Goal: Check status: Check status

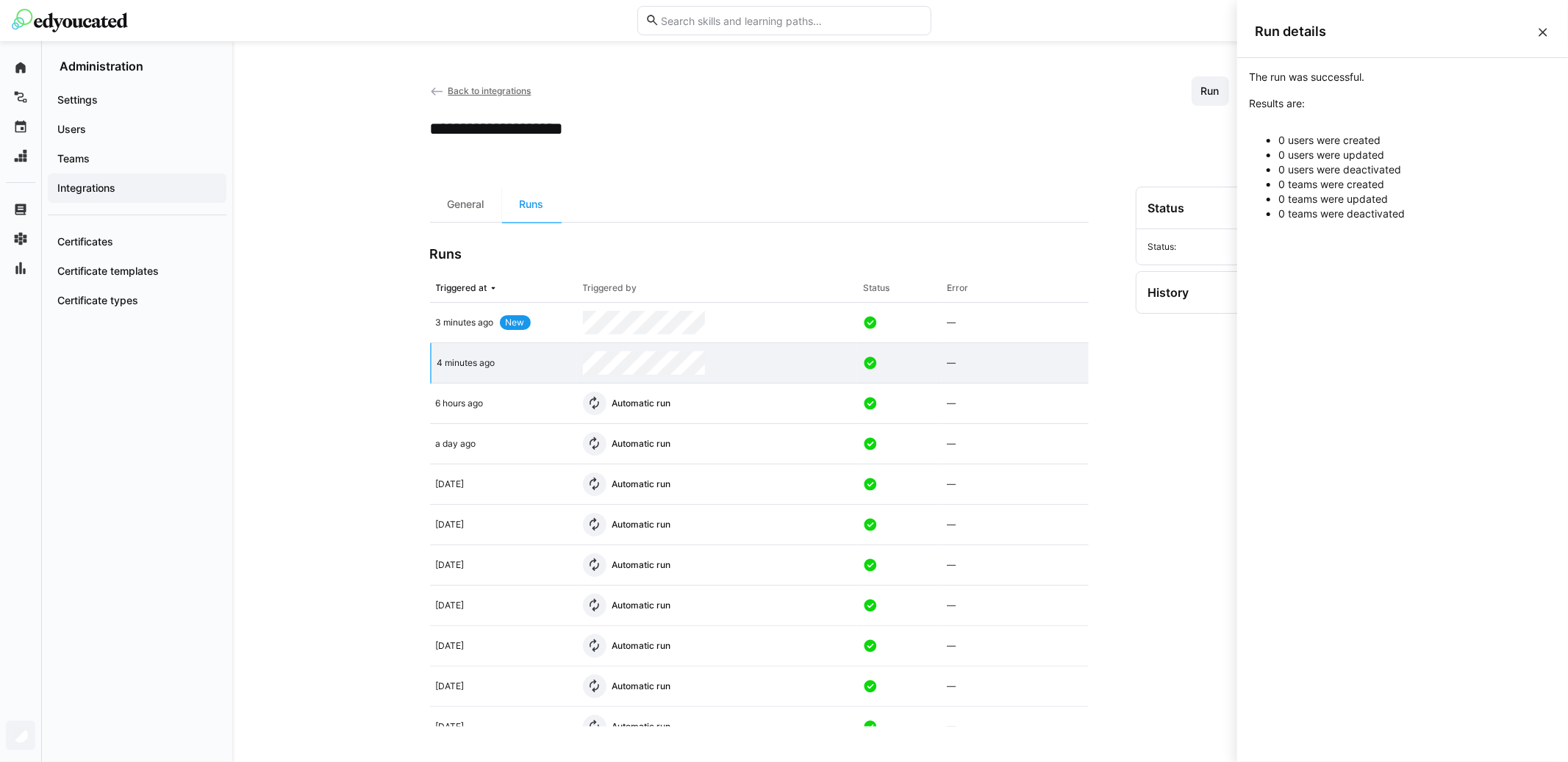
click at [1040, 97] on div "Back to integrations Run Test Deactivate" at bounding box center [901, 91] width 941 height 30
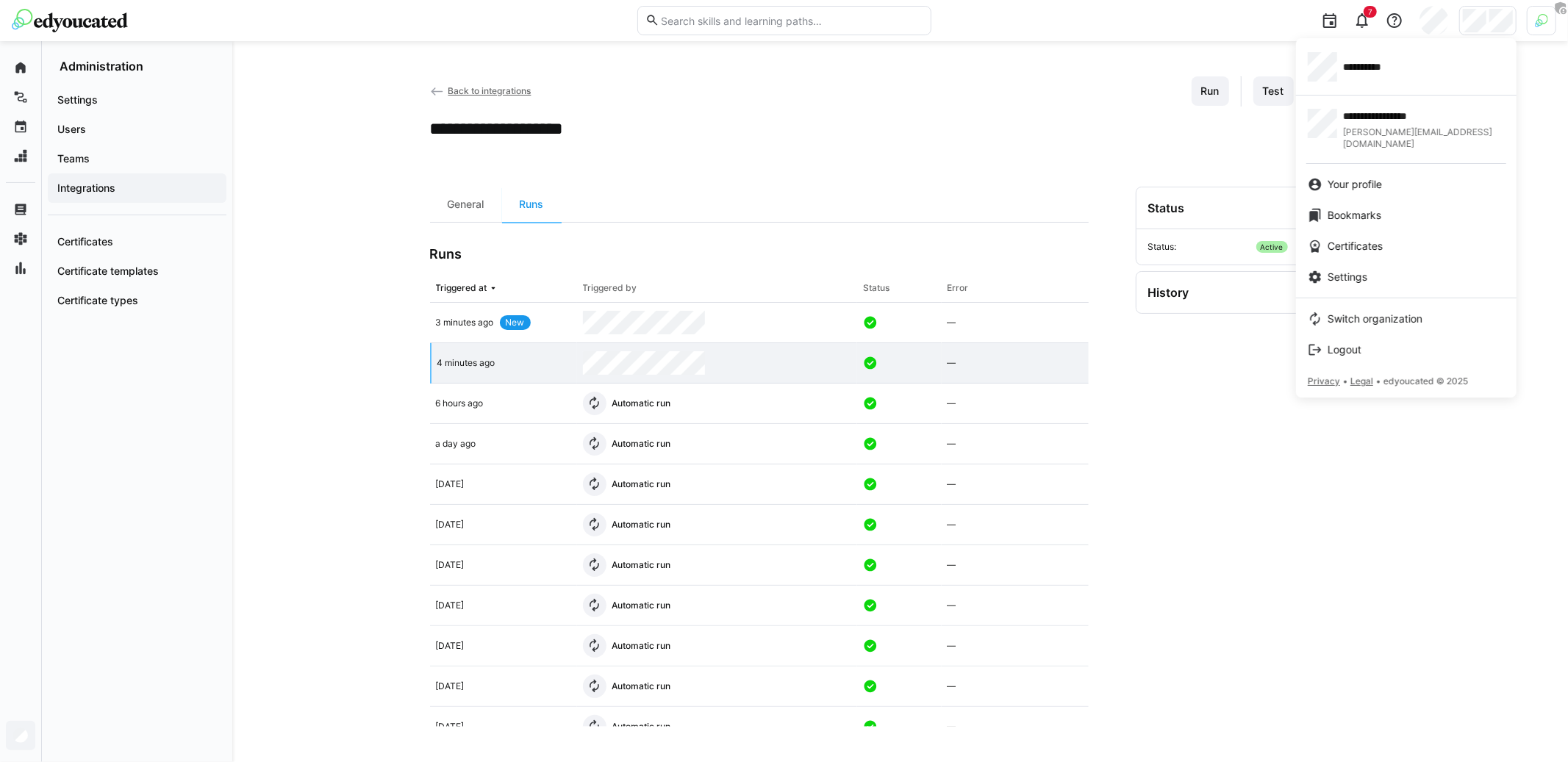
click at [1546, 31] on div at bounding box center [784, 381] width 1568 height 762
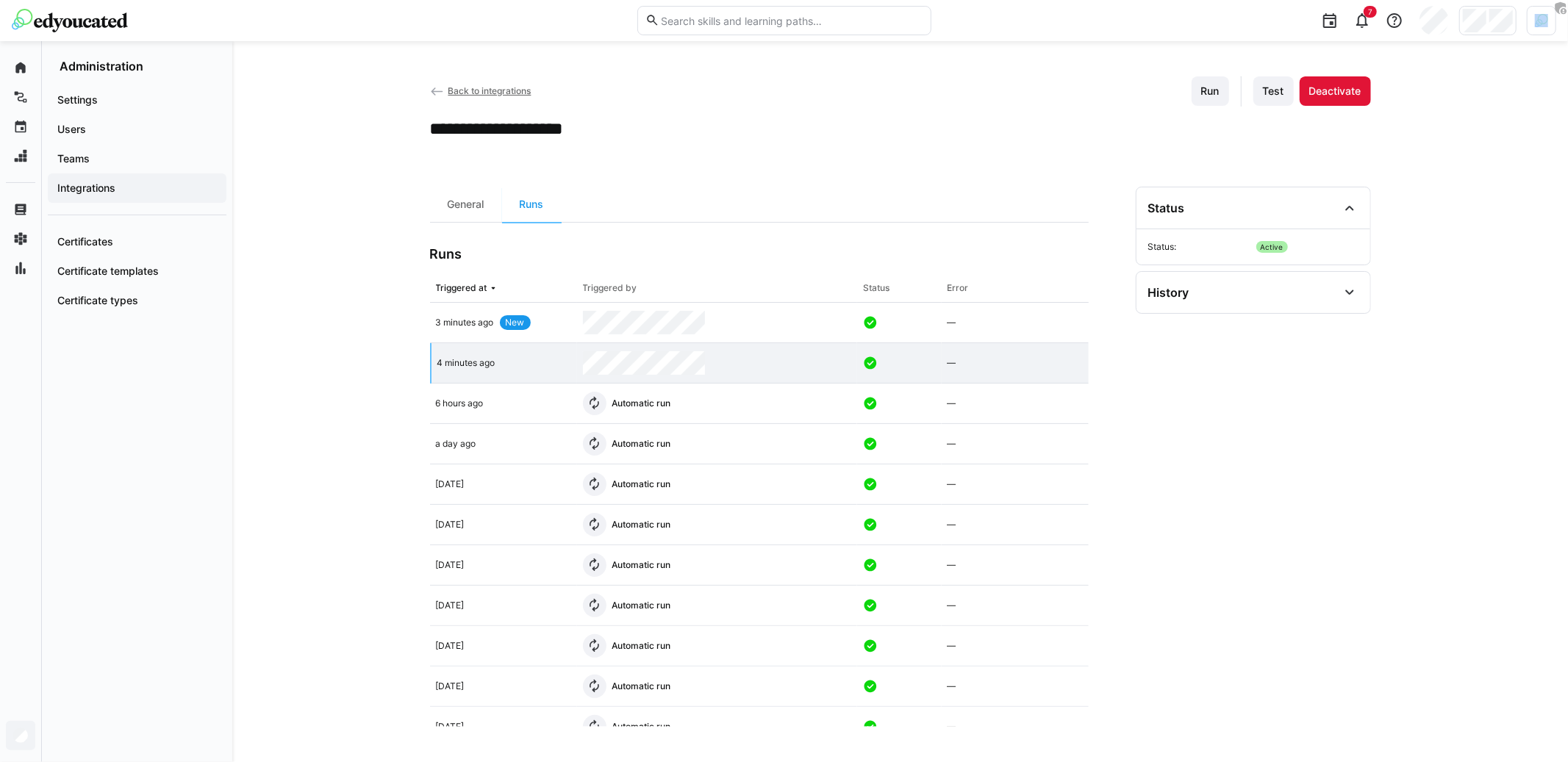
click at [1546, 31] on div at bounding box center [1541, 20] width 30 height 30
click at [1372, 172] on span "Activate" at bounding box center [1376, 172] width 38 height 12
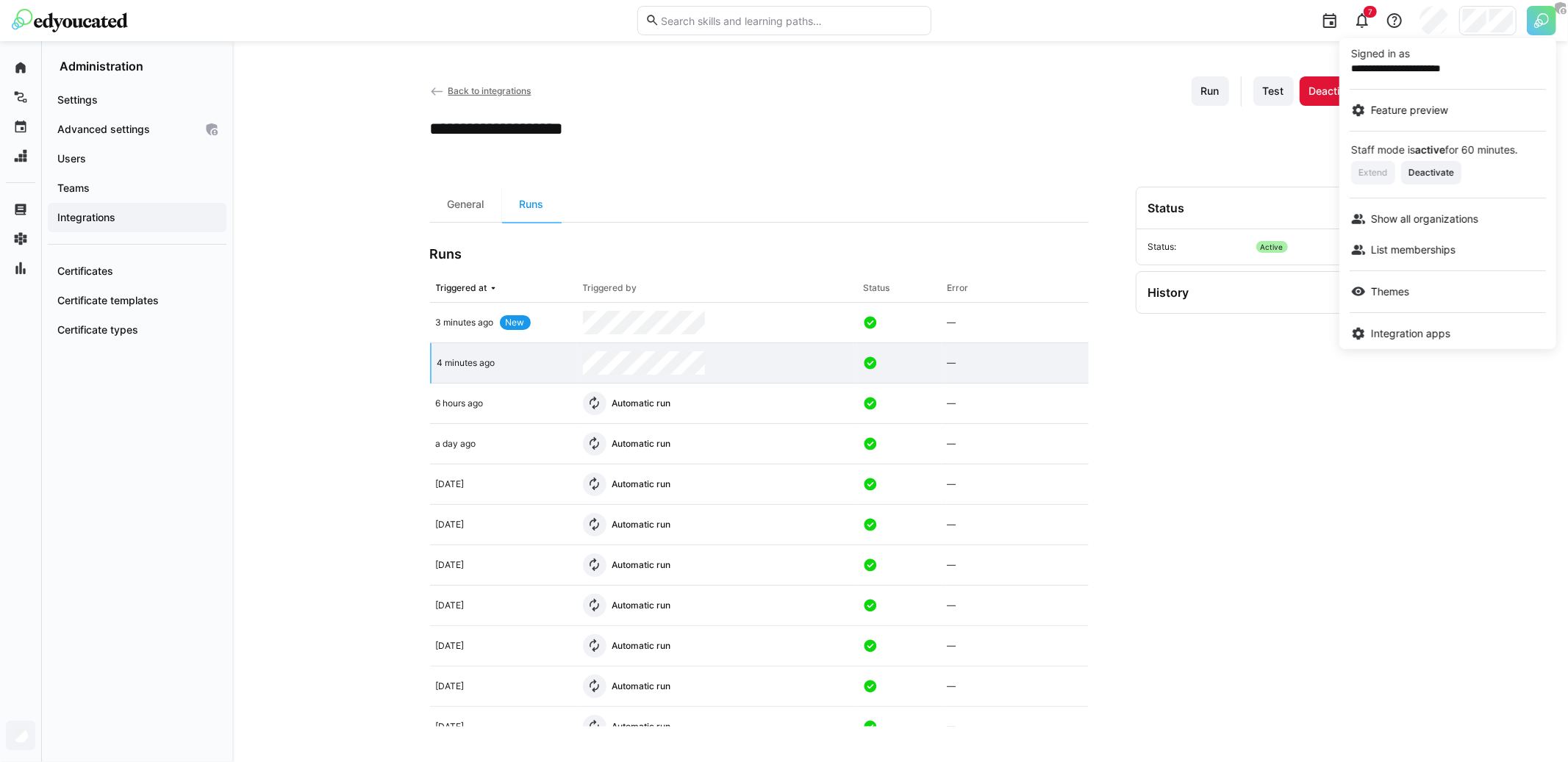
click at [1483, 25] on div at bounding box center [784, 381] width 1568 height 762
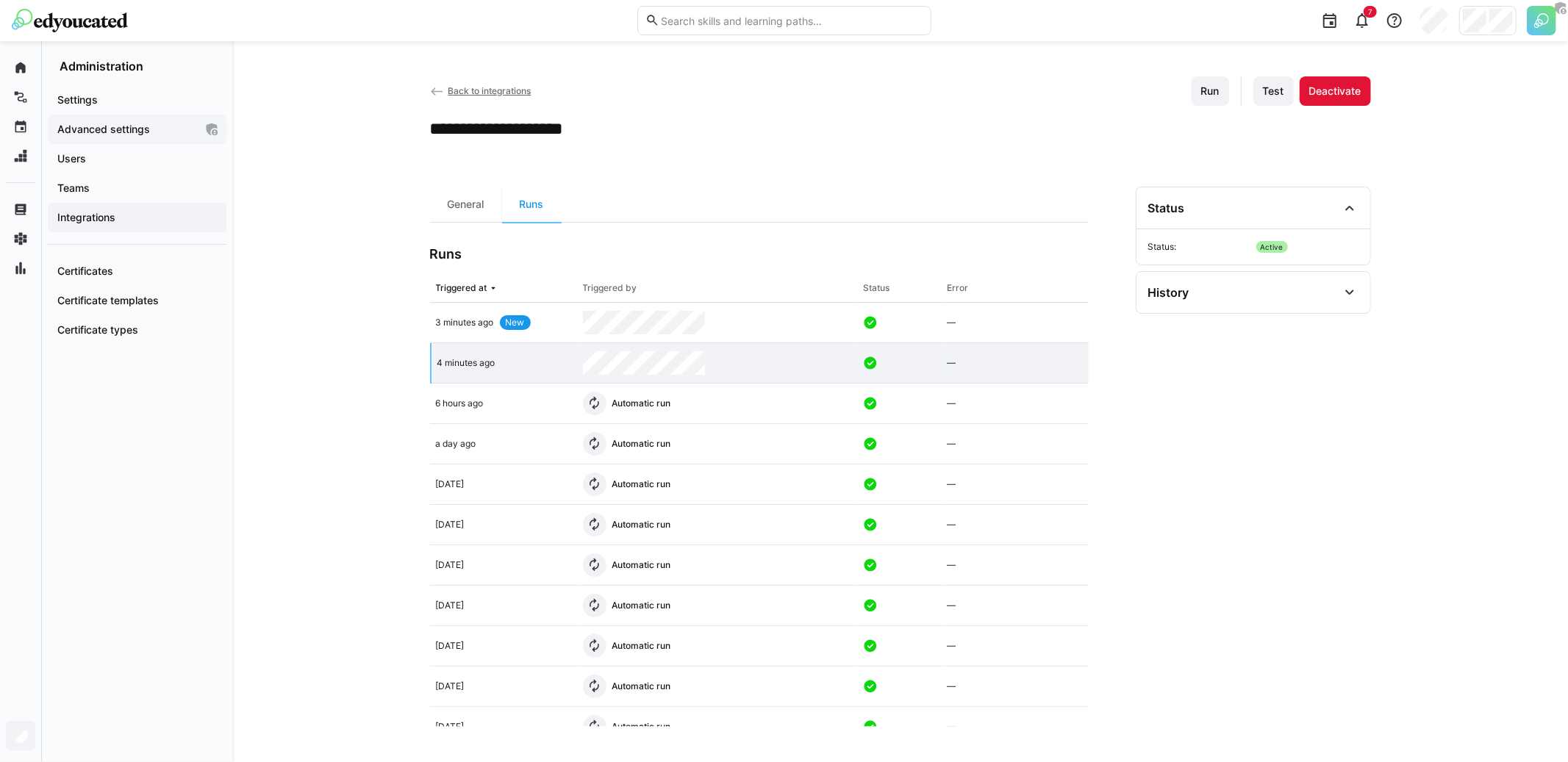
click at [172, 130] on span "Advanced settings" at bounding box center [124, 129] width 139 height 14
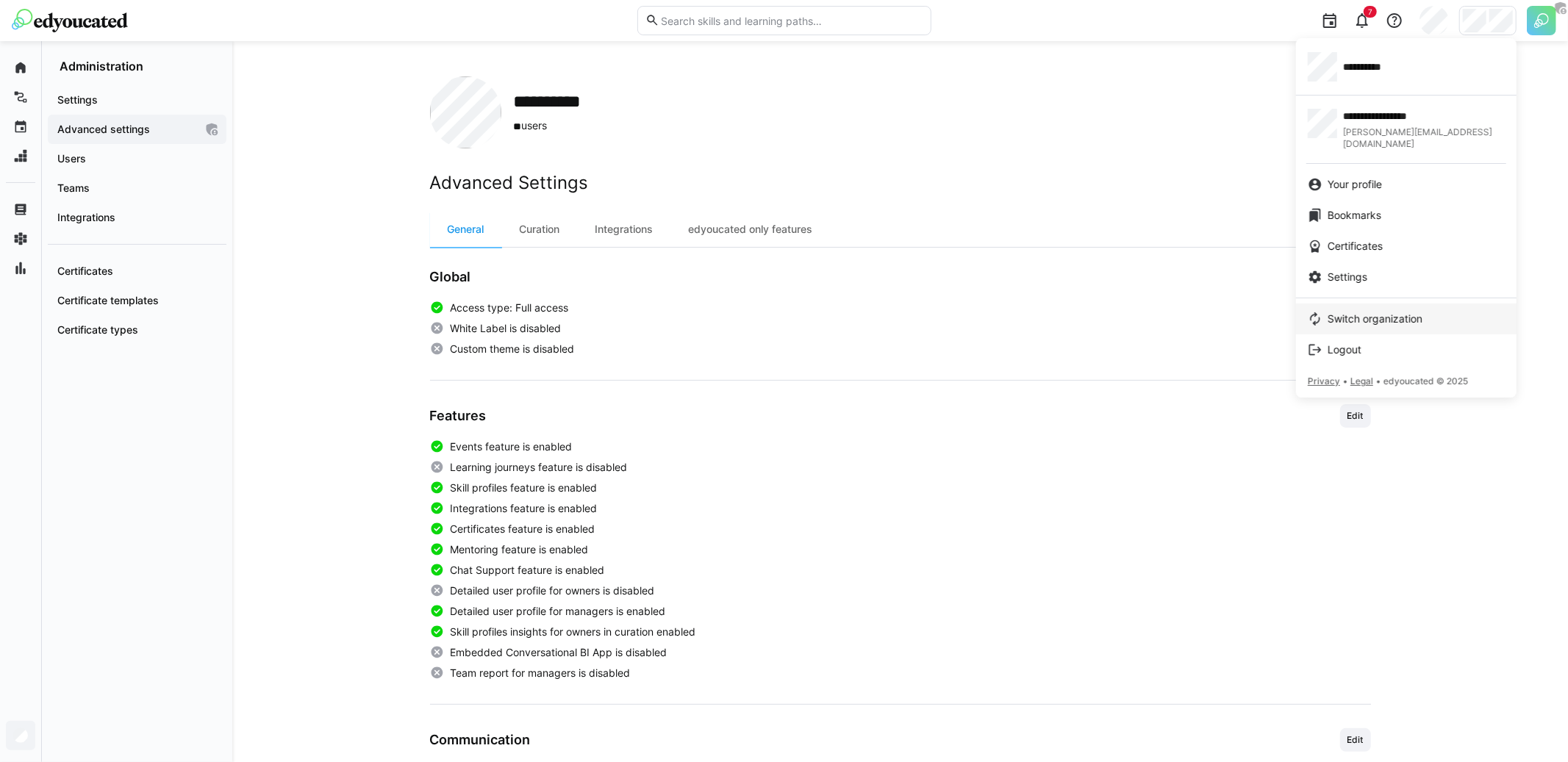
click at [1341, 312] on span "Switch organization" at bounding box center [1375, 319] width 95 height 14
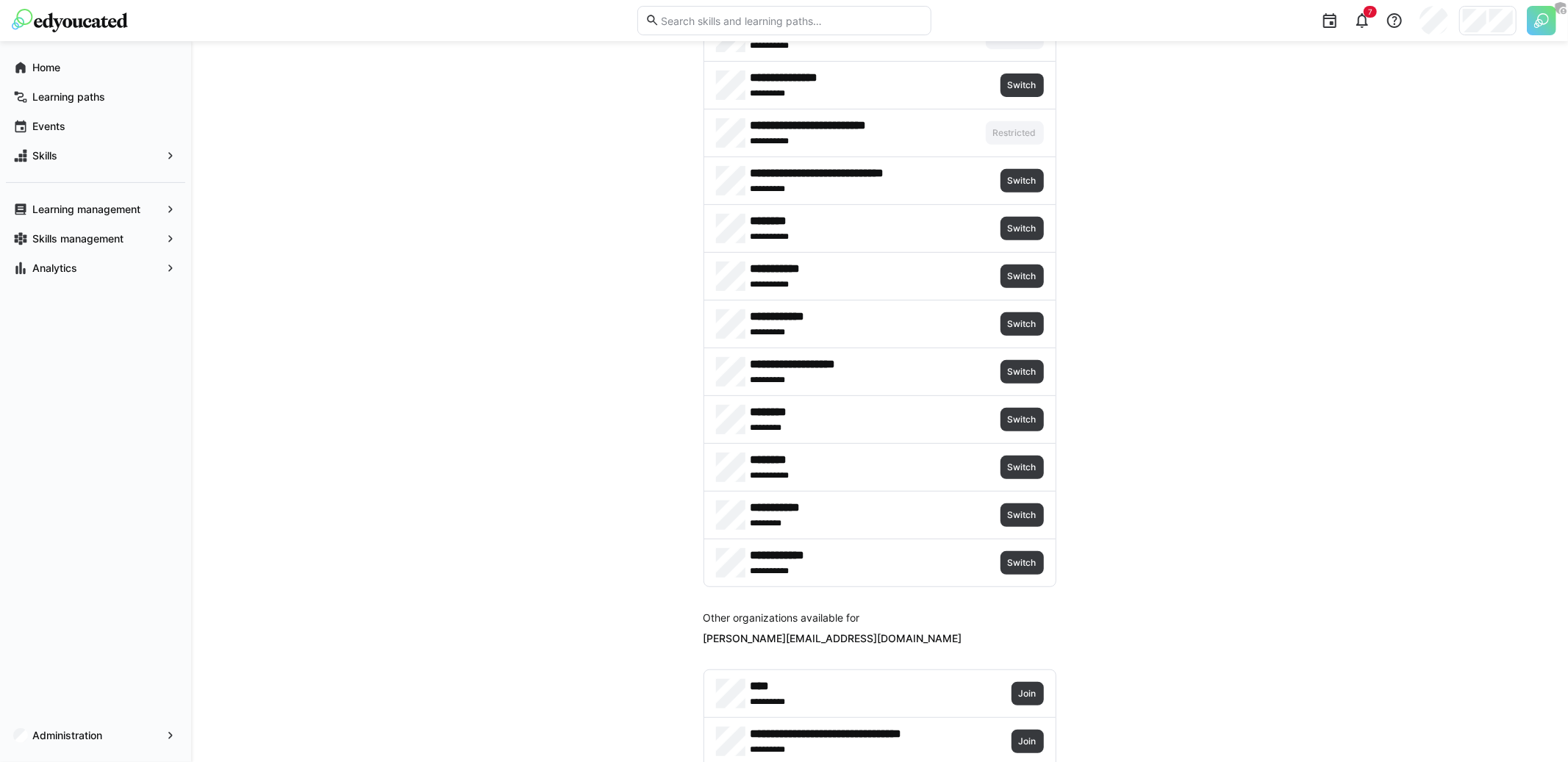
scroll to position [577, 0]
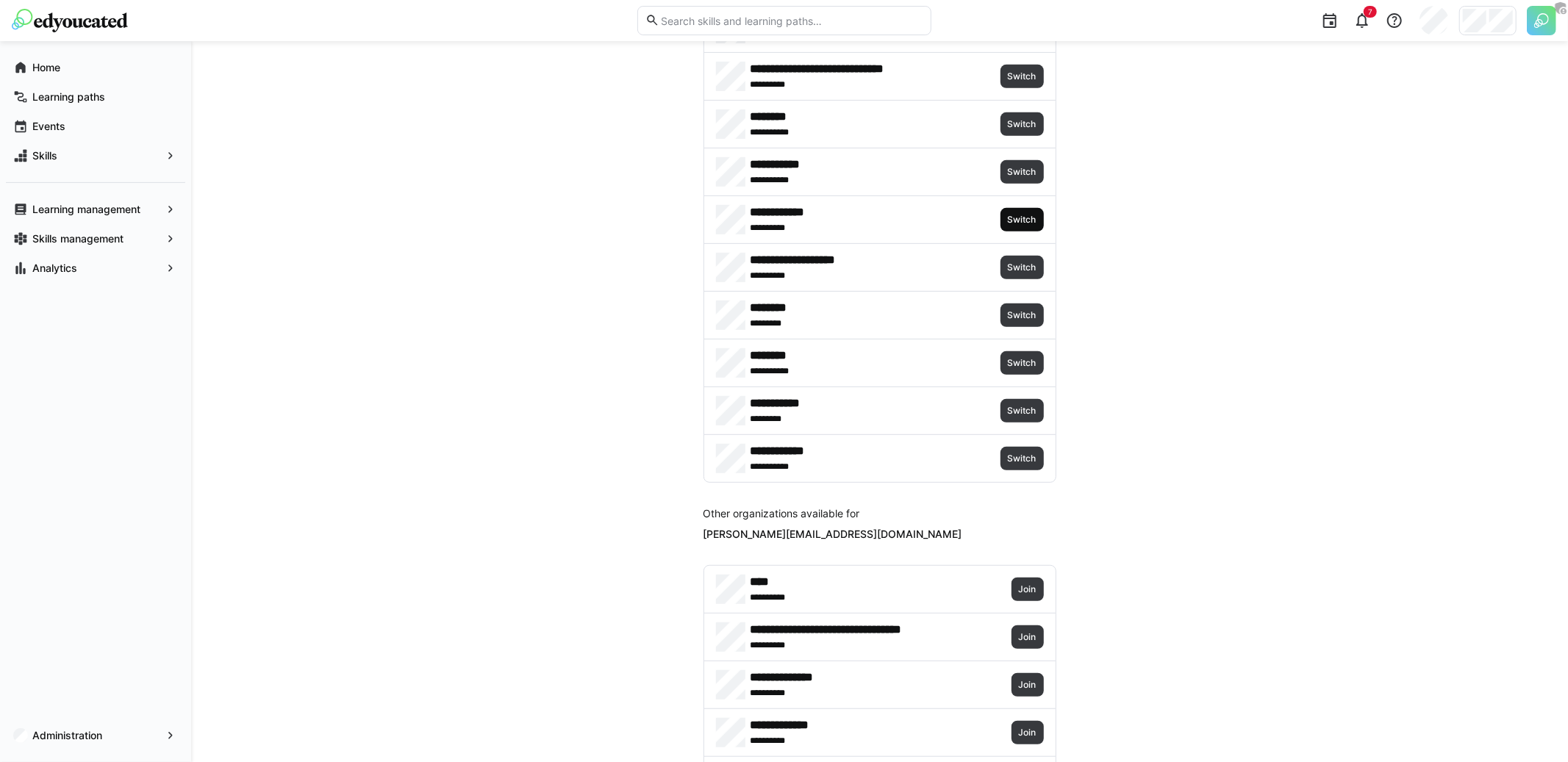
click at [1035, 222] on span "Switch" at bounding box center [1022, 220] width 31 height 12
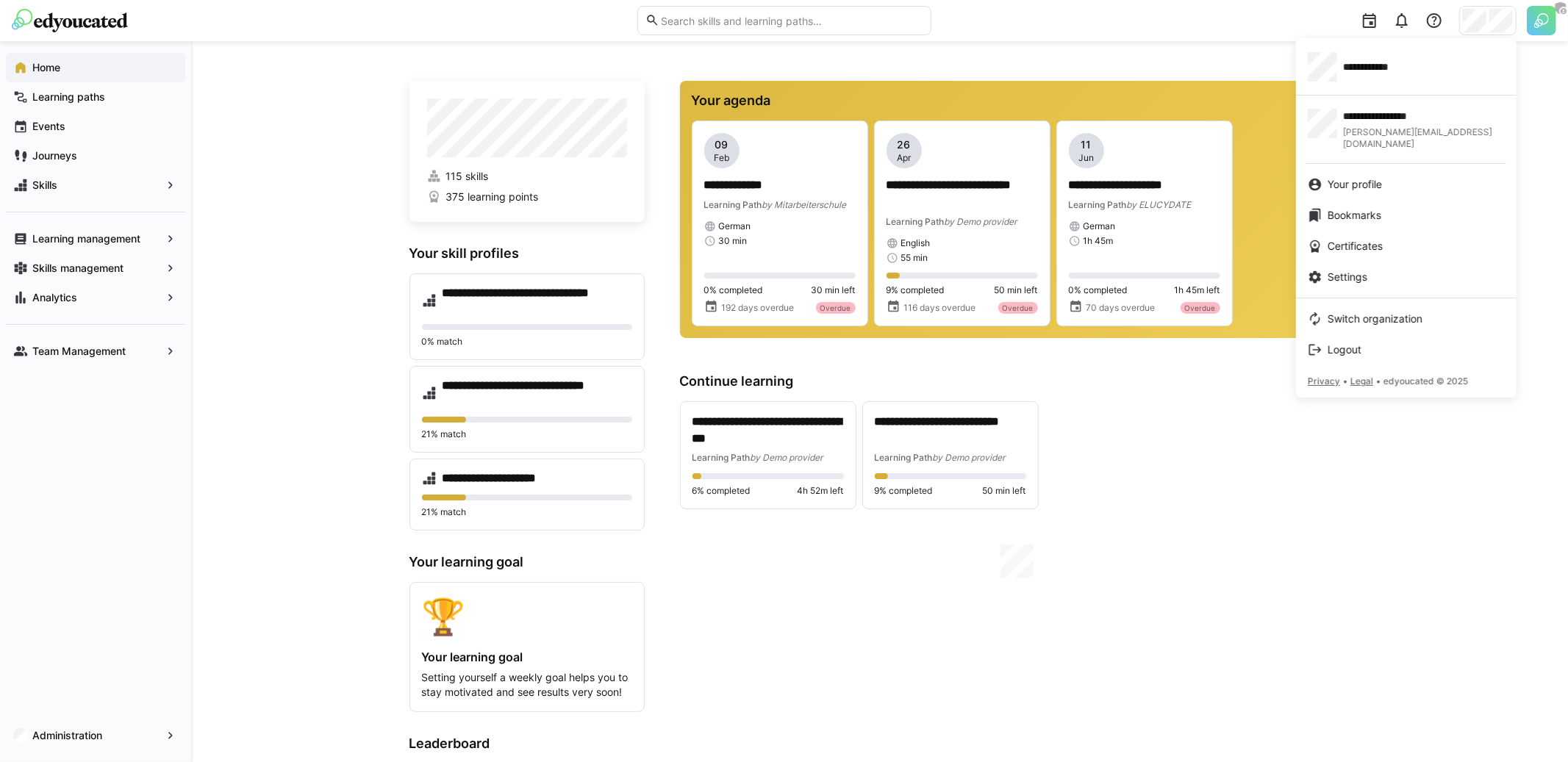
click at [1534, 25] on div at bounding box center [784, 381] width 1568 height 762
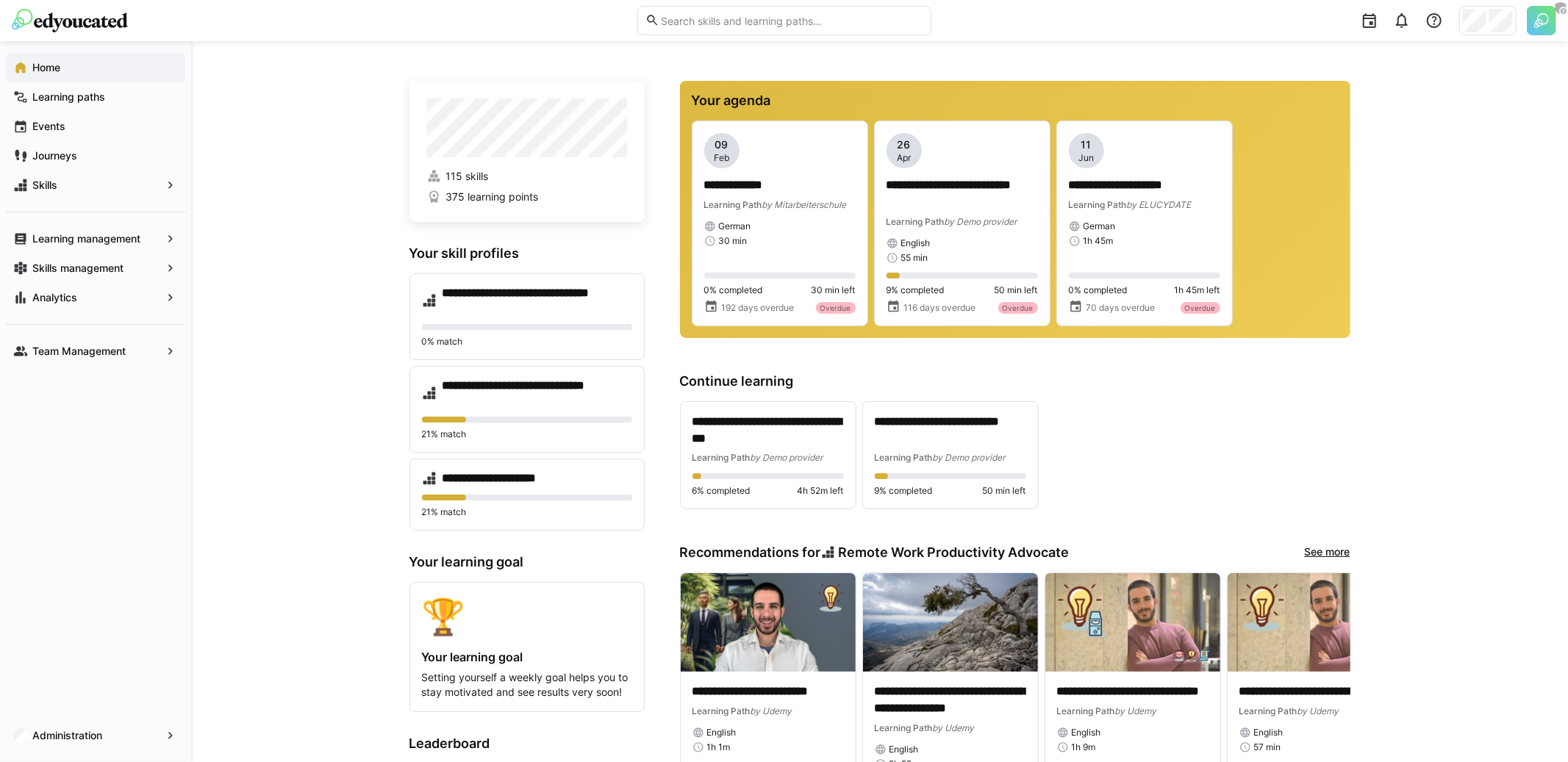
click at [1542, 23] on body "**********" at bounding box center [784, 381] width 1568 height 762
click at [1533, 26] on img at bounding box center [1541, 20] width 30 height 30
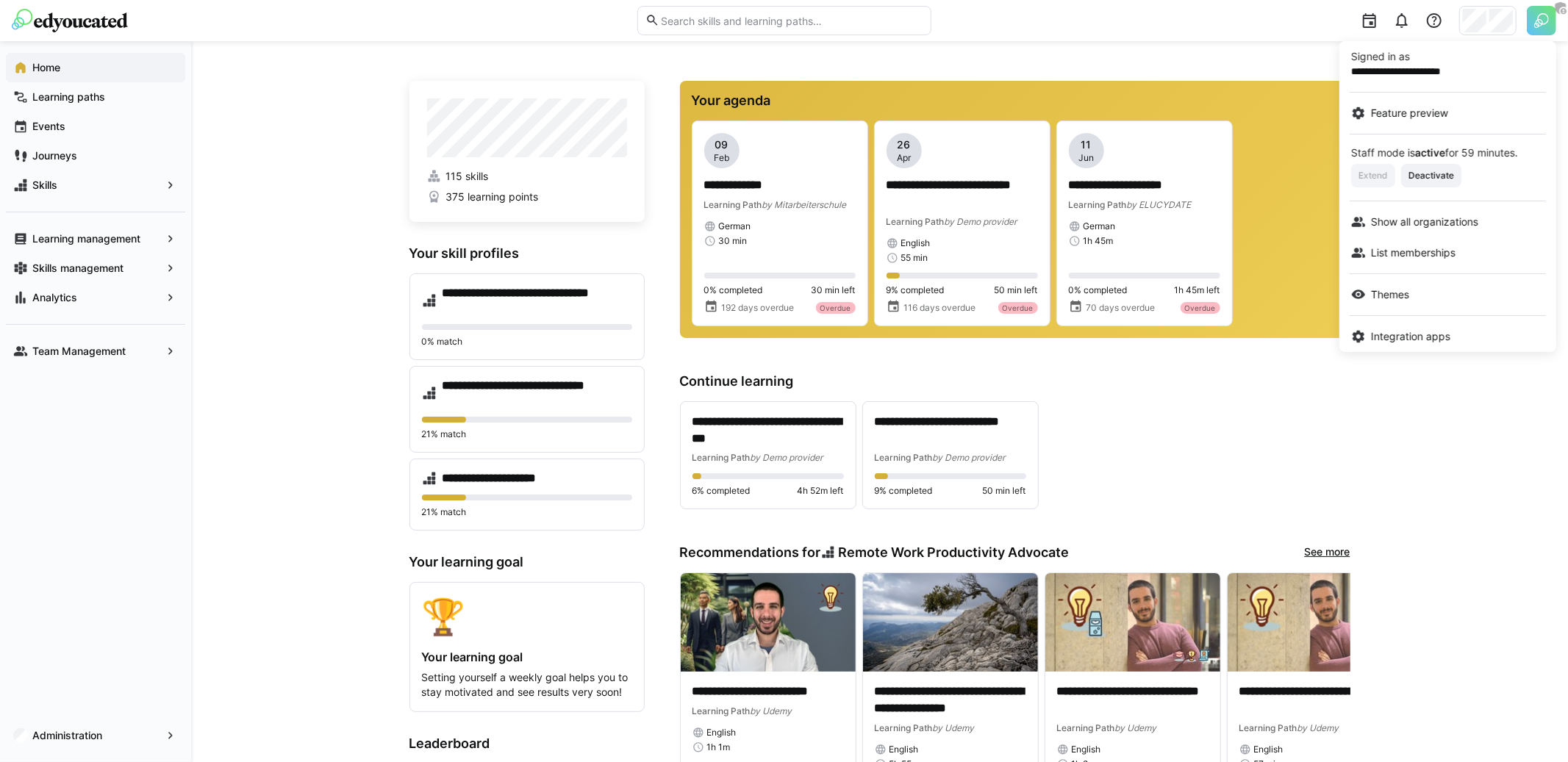
click at [127, 686] on div at bounding box center [784, 381] width 1568 height 762
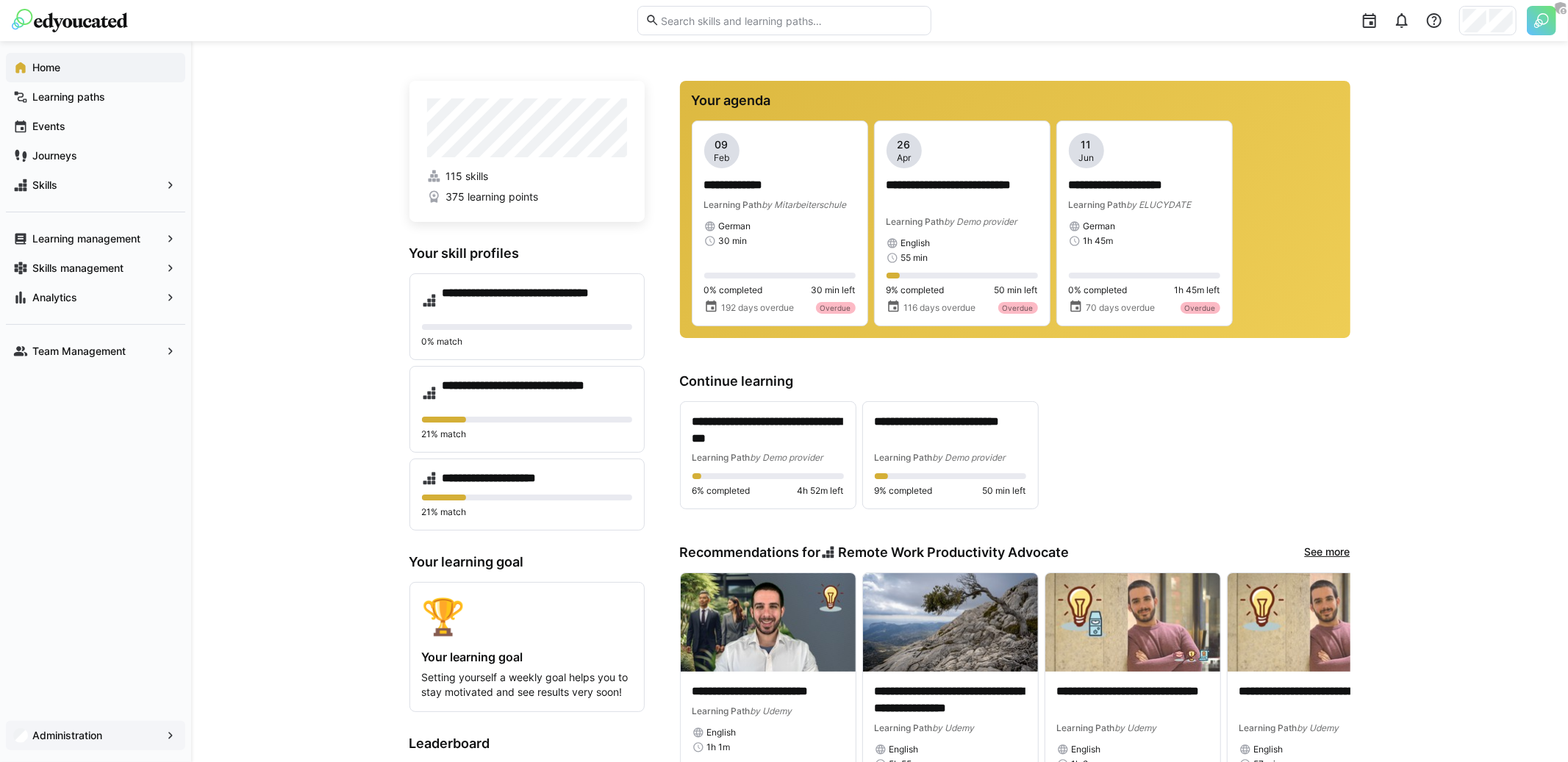
click at [118, 722] on div "Administration" at bounding box center [95, 735] width 180 height 30
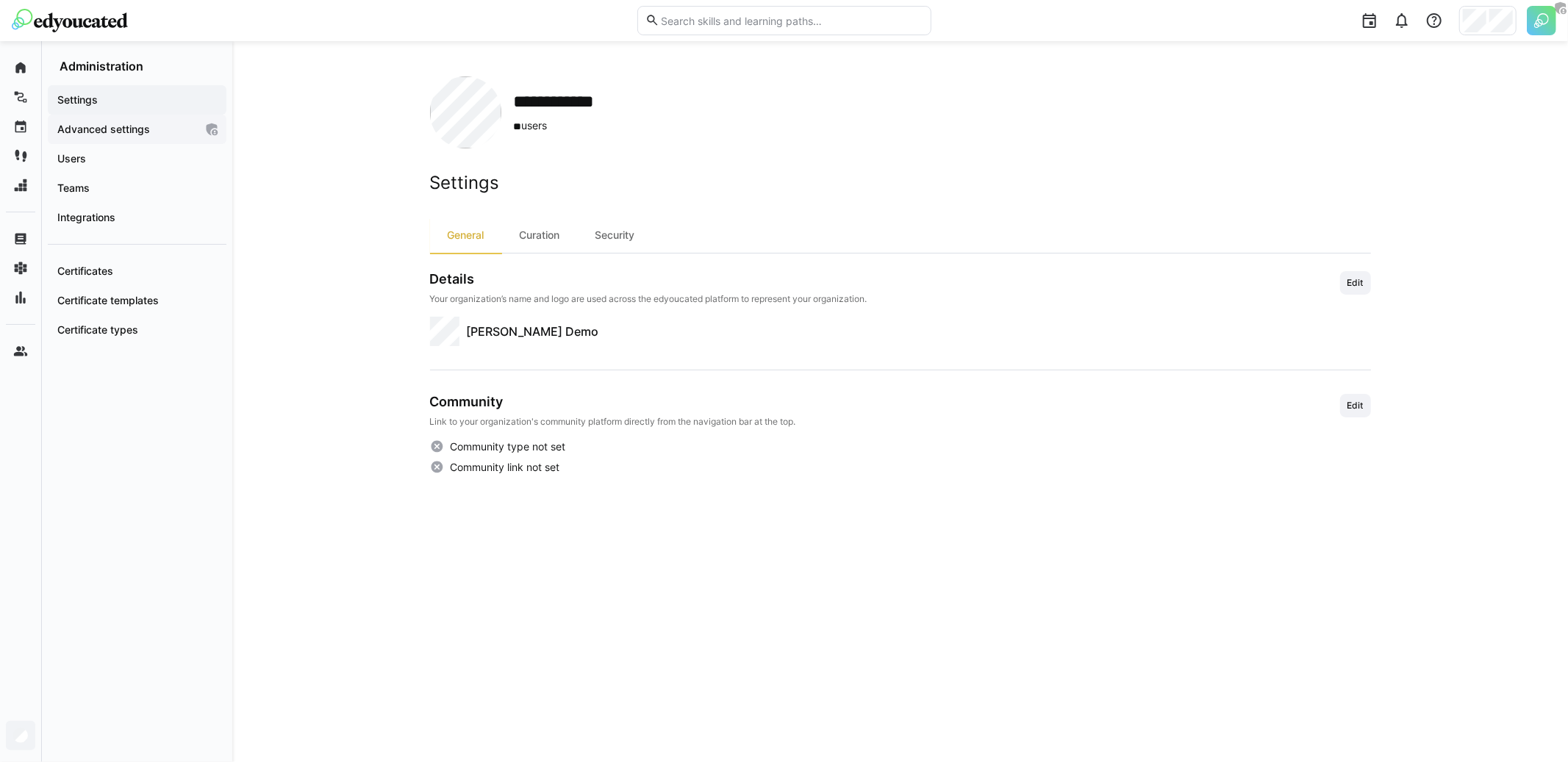
click at [157, 135] on span "Advanced settings" at bounding box center [124, 129] width 139 height 14
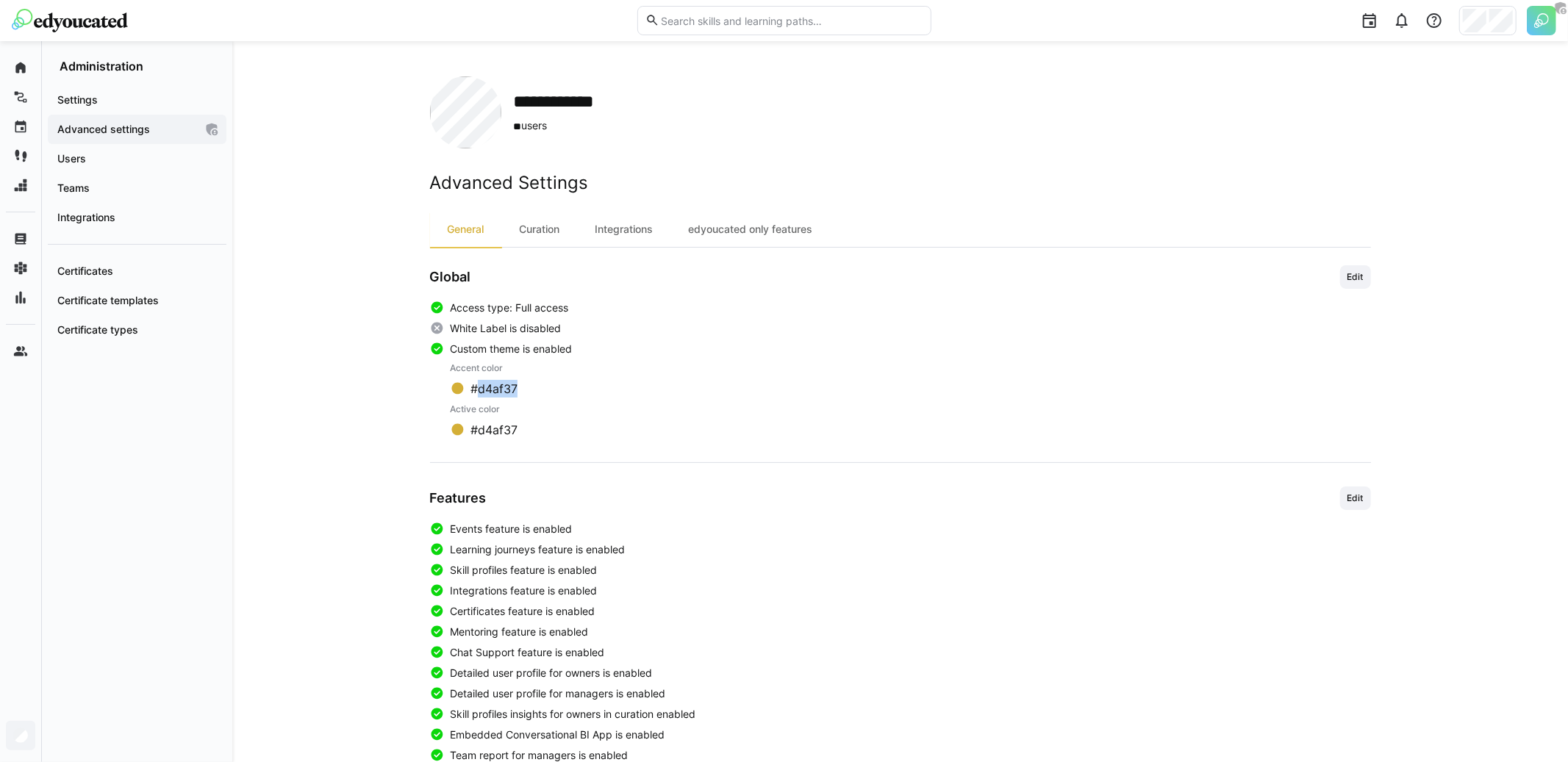
drag, startPoint x: 529, startPoint y: 389, endPoint x: 478, endPoint y: 388, distance: 51.0
click at [478, 388] on div "#d4af37" at bounding box center [911, 389] width 920 height 18
copy span "d4af37"
click at [151, 224] on span "Integrations" at bounding box center [136, 217] width 164 height 14
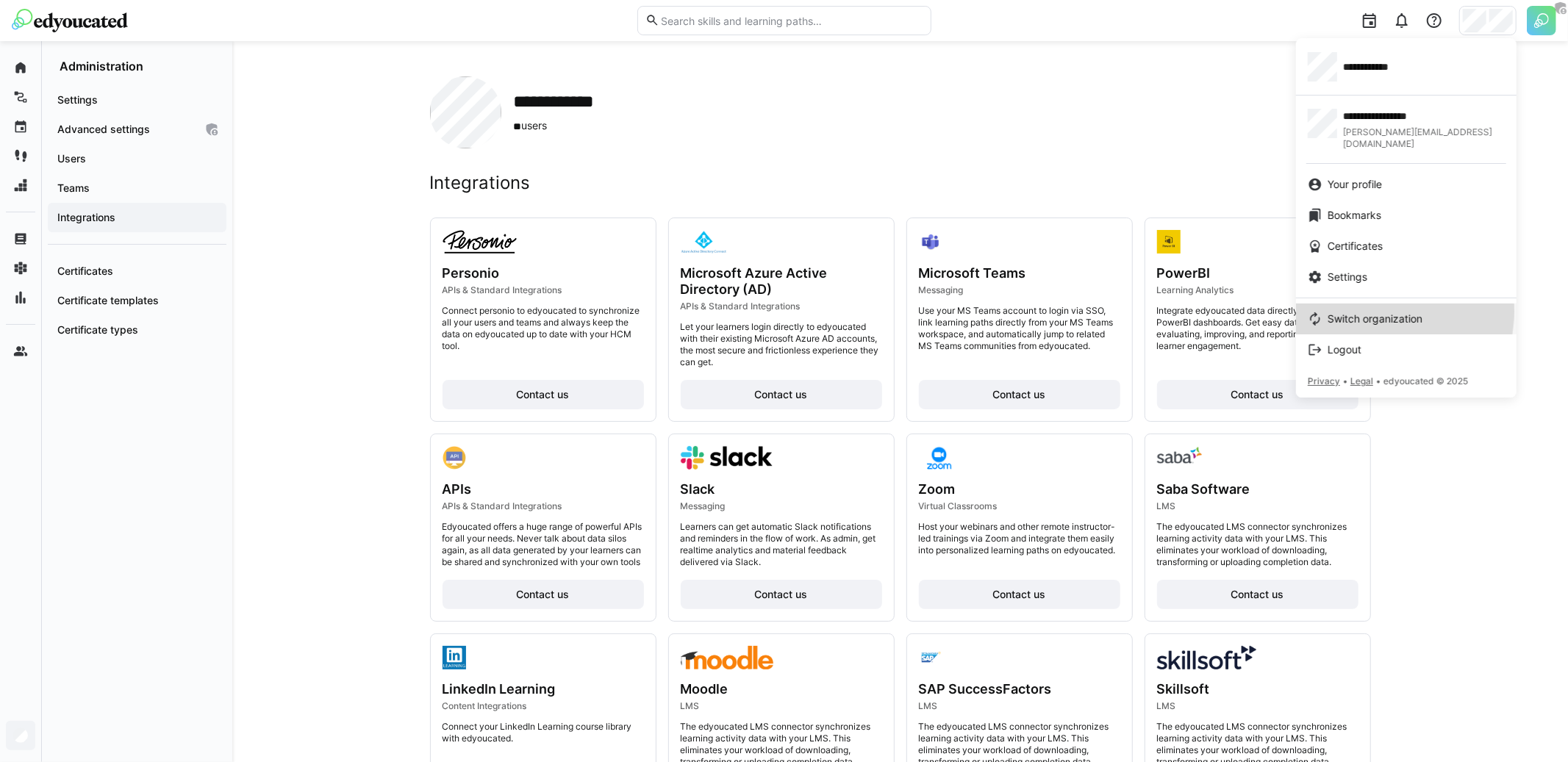
click at [1371, 312] on span "Switch organization" at bounding box center [1375, 319] width 95 height 14
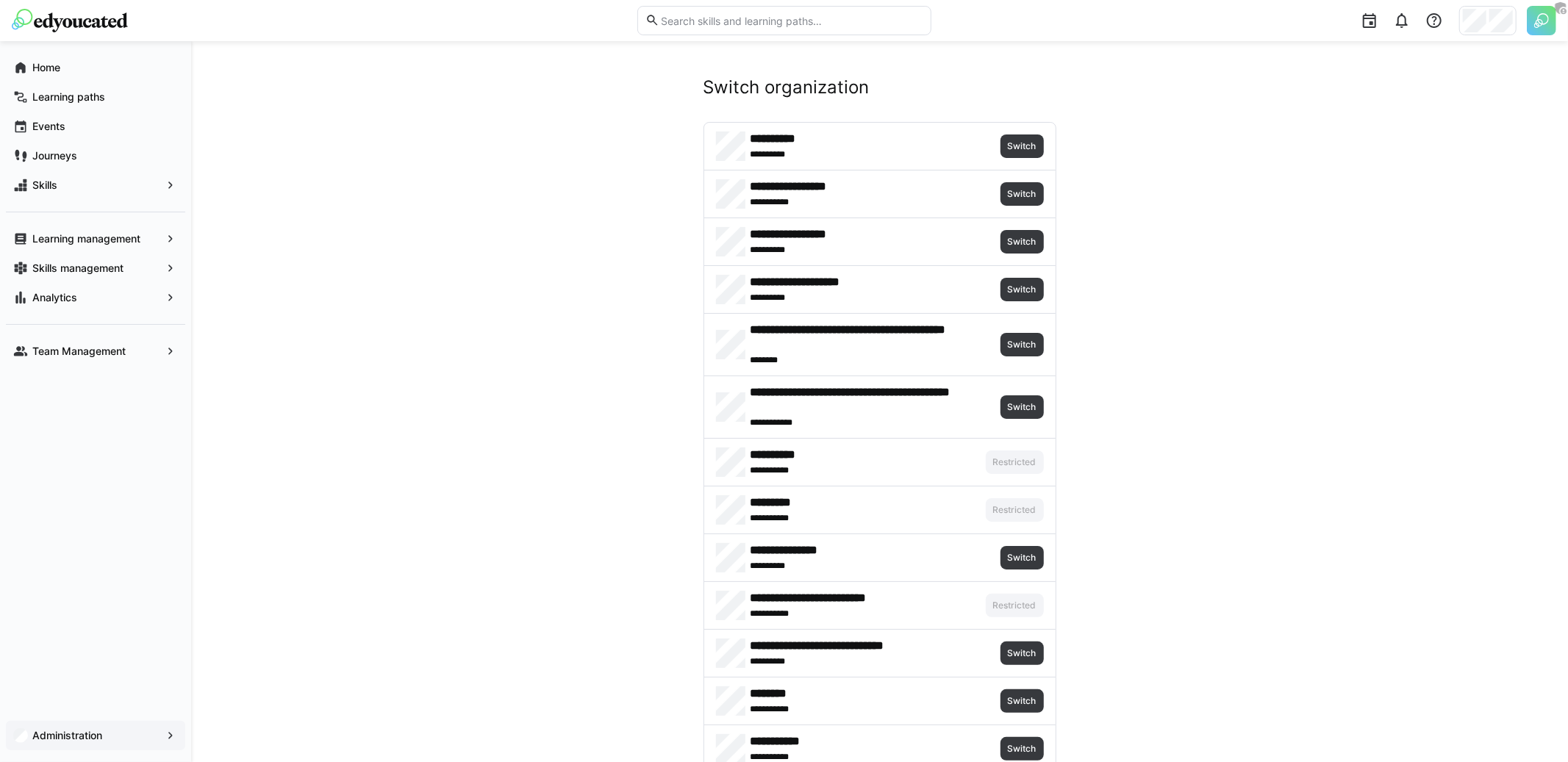
click at [1037, 132] on div "**********" at bounding box center [880, 146] width 351 height 47
click at [1035, 139] on span "Switch" at bounding box center [1023, 146] width 44 height 23
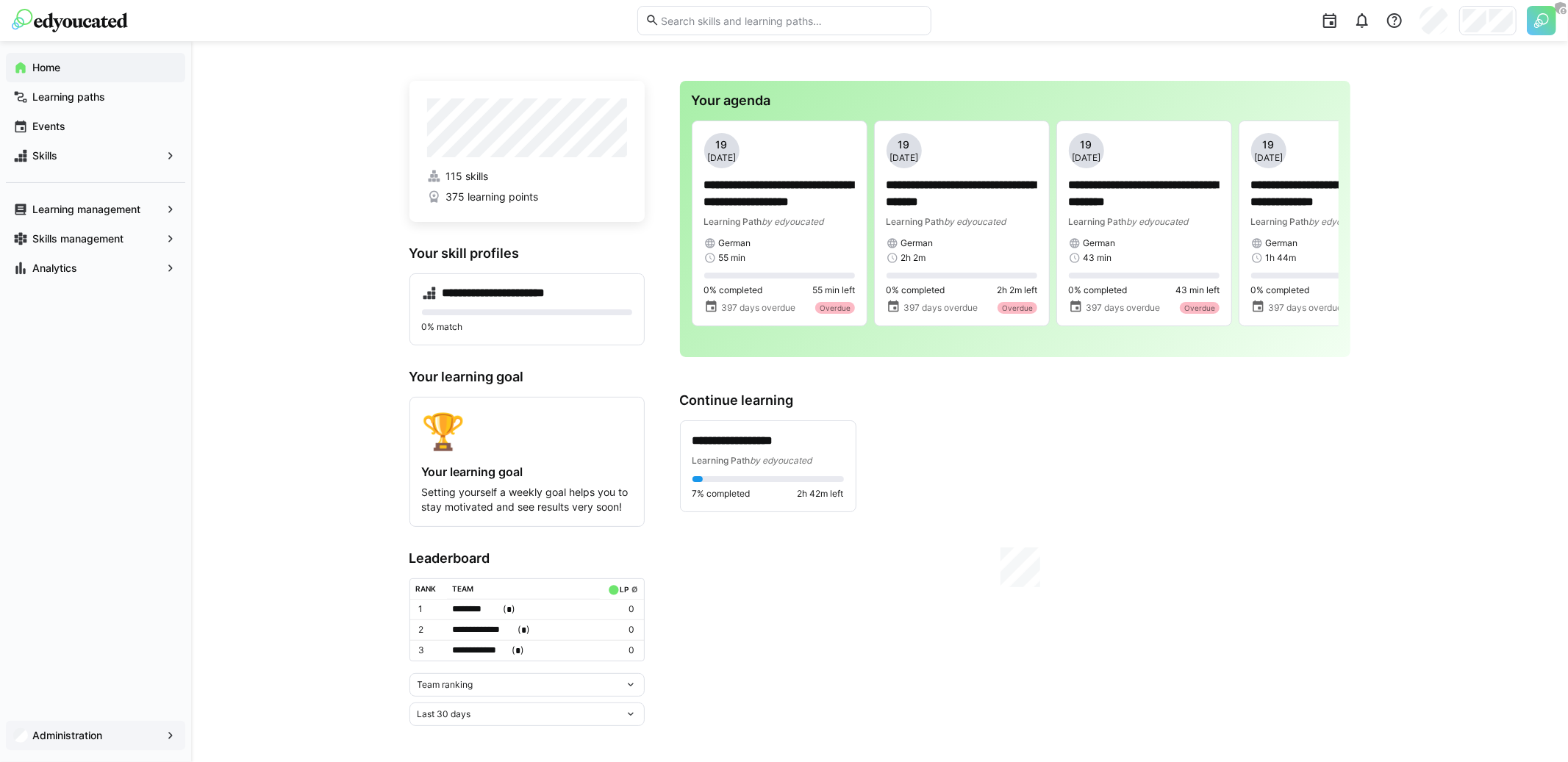
click at [89, 721] on div "Administration" at bounding box center [95, 735] width 180 height 30
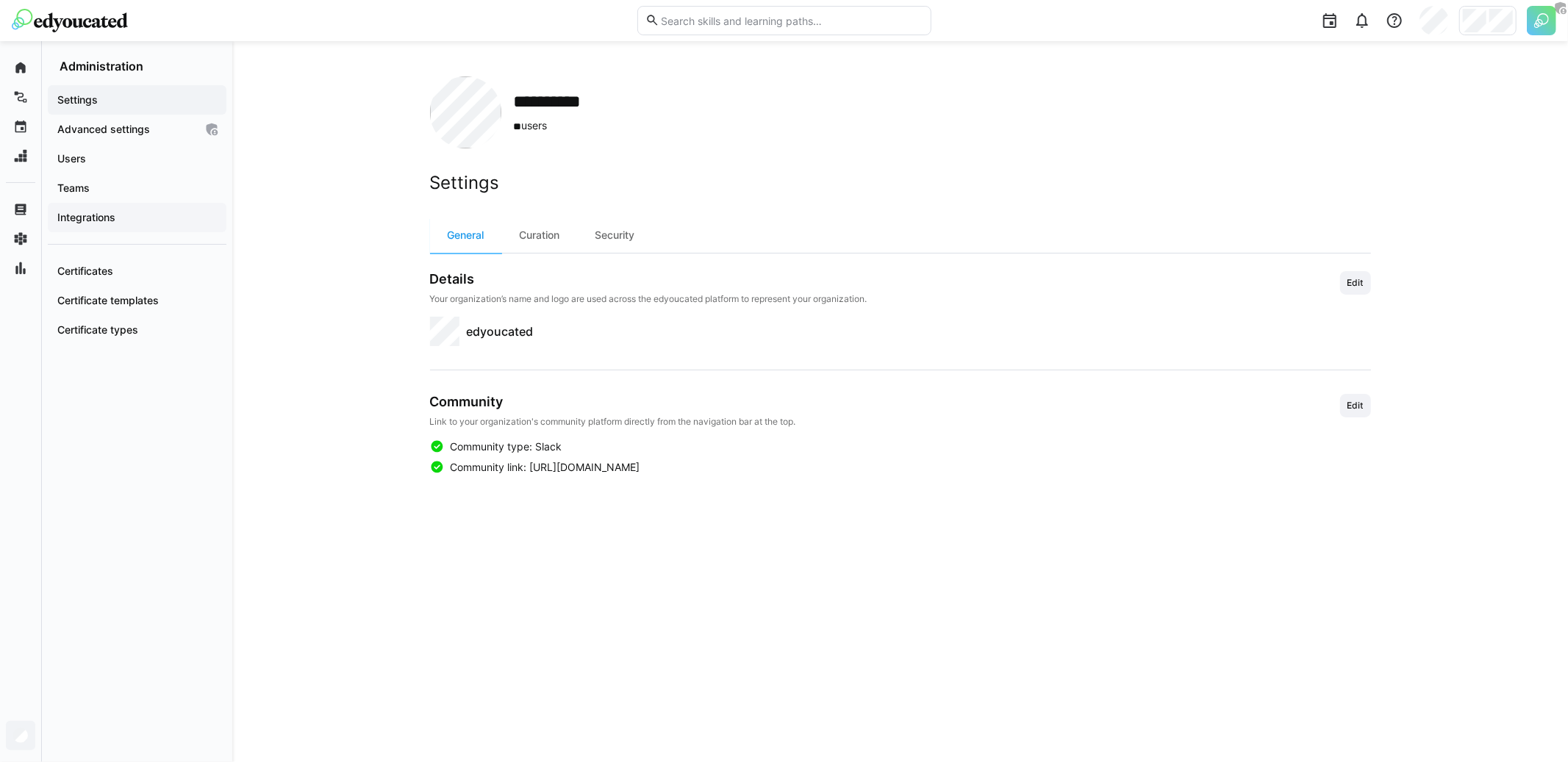
click at [159, 214] on span "Integrations" at bounding box center [136, 217] width 164 height 14
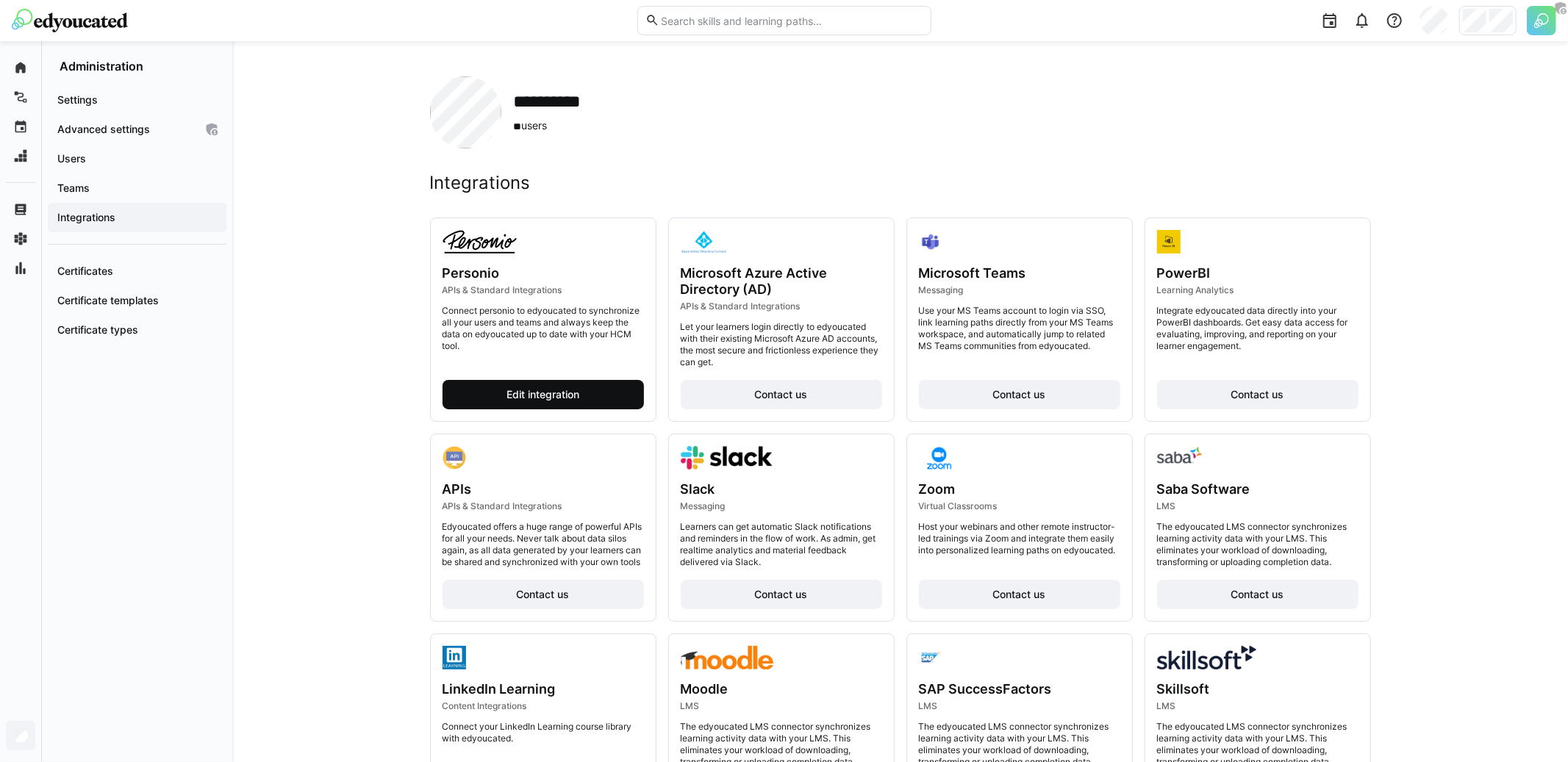
click at [618, 387] on span "Edit integration" at bounding box center [543, 395] width 201 height 30
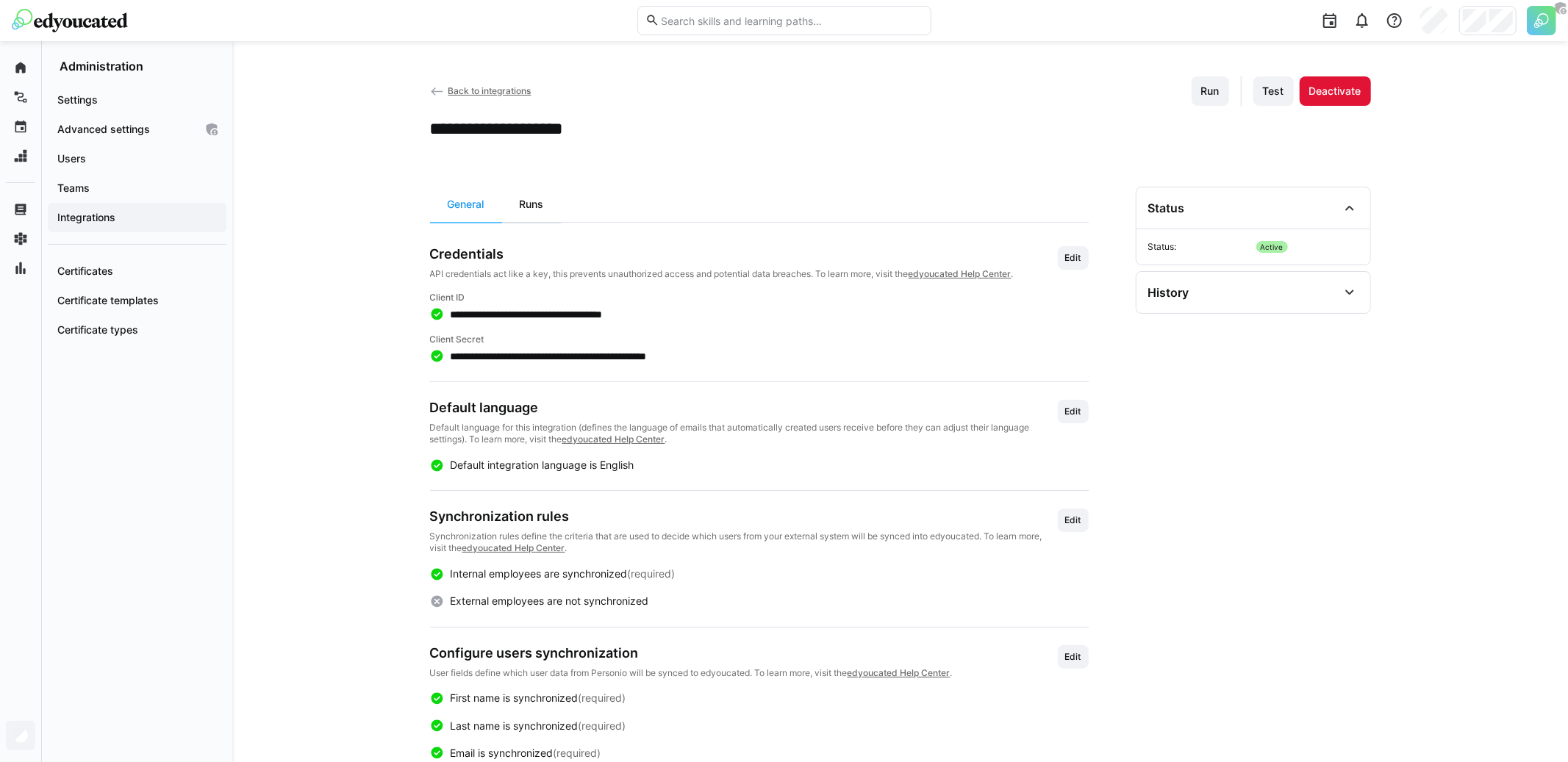
click at [520, 197] on div "Runs" at bounding box center [532, 205] width 60 height 35
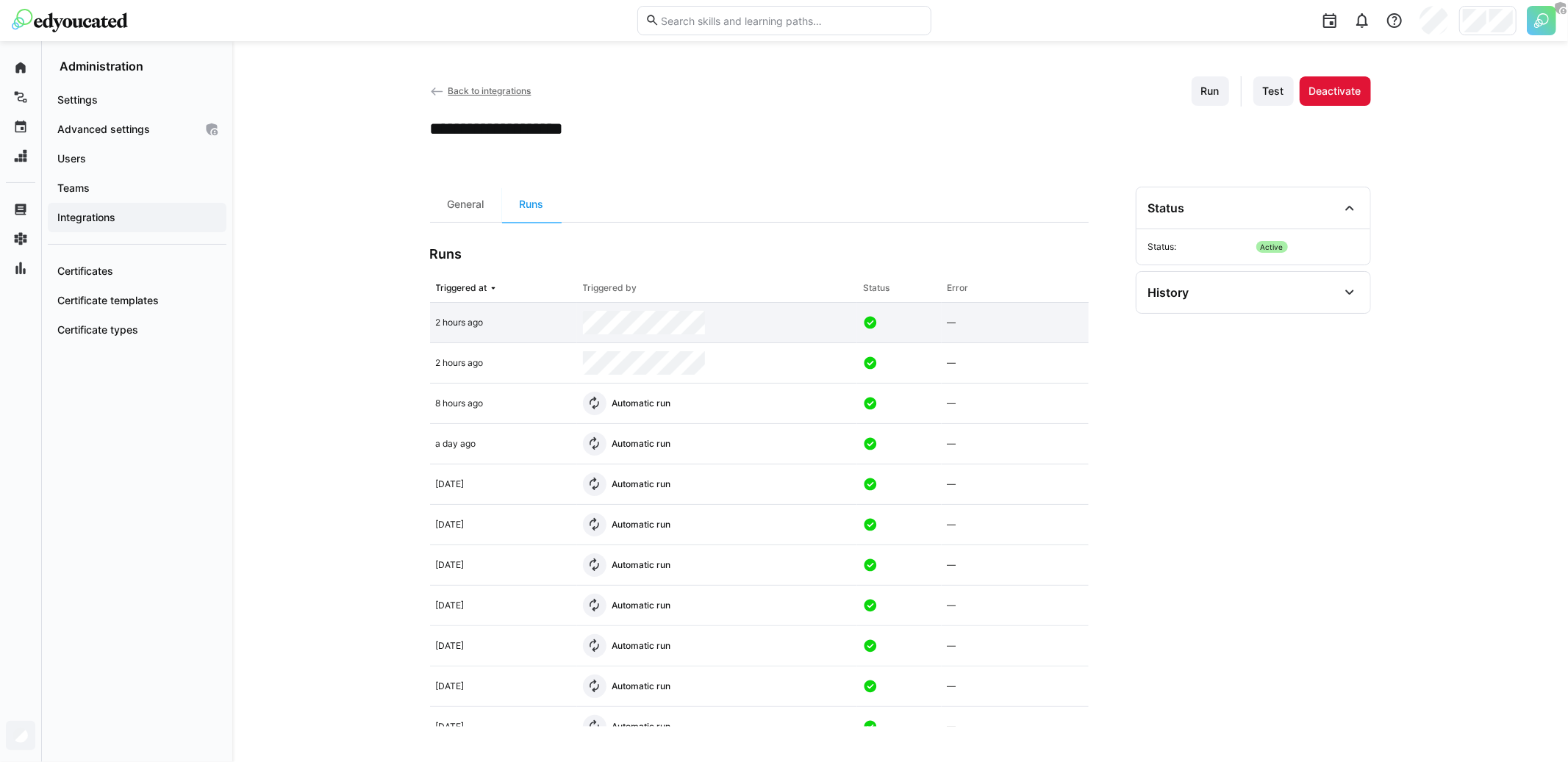
click at [543, 324] on app-table-first-column "2 hours ago" at bounding box center [504, 322] width 135 height 12
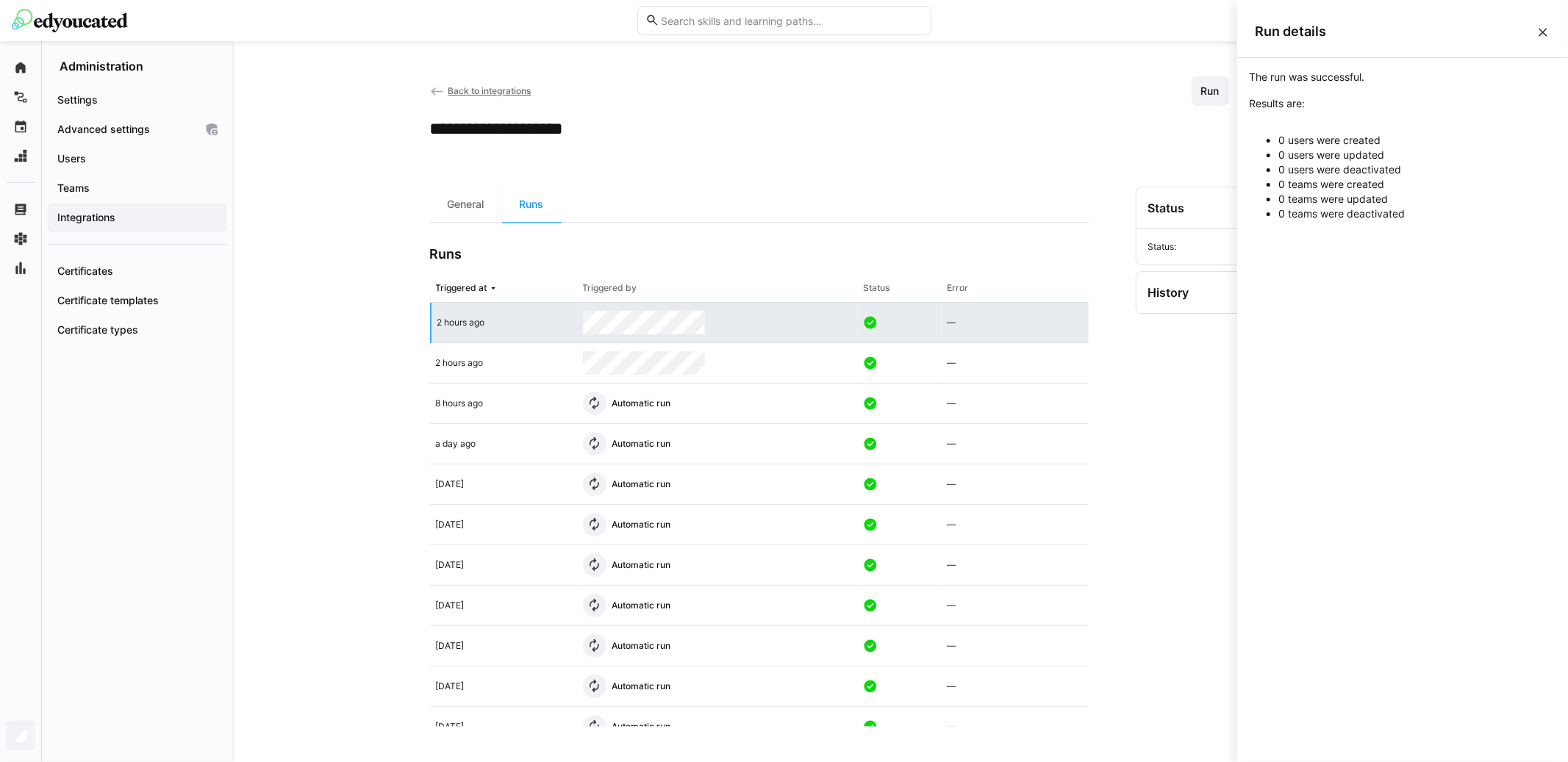
click at [543, 324] on app-table-first-column "2 hours ago" at bounding box center [504, 322] width 134 height 12
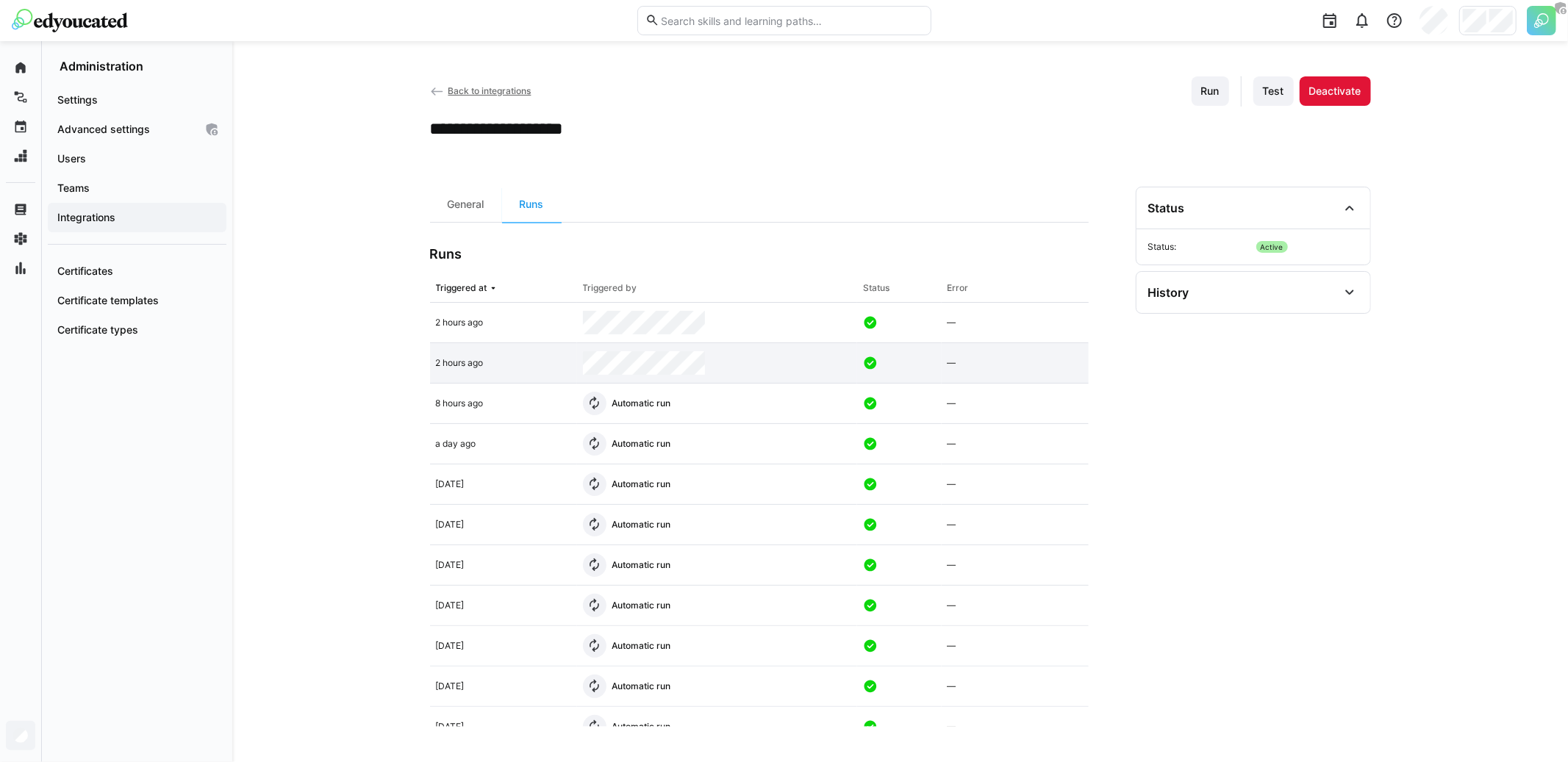
click at [528, 364] on app-table-first-column "2 hours ago" at bounding box center [504, 362] width 135 height 12
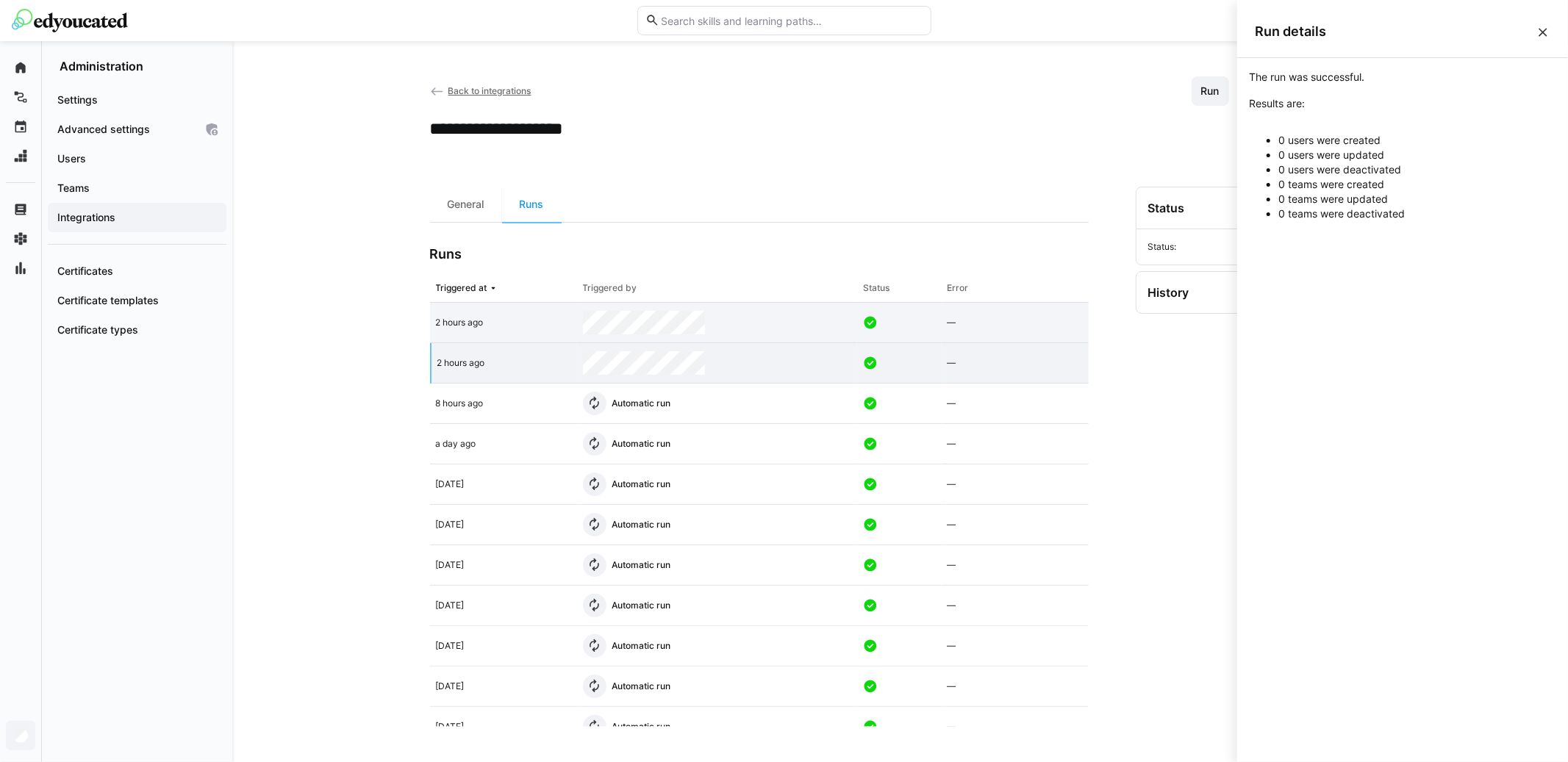
click at [531, 328] on app-table-first-column "2 hours ago" at bounding box center [504, 322] width 135 height 12
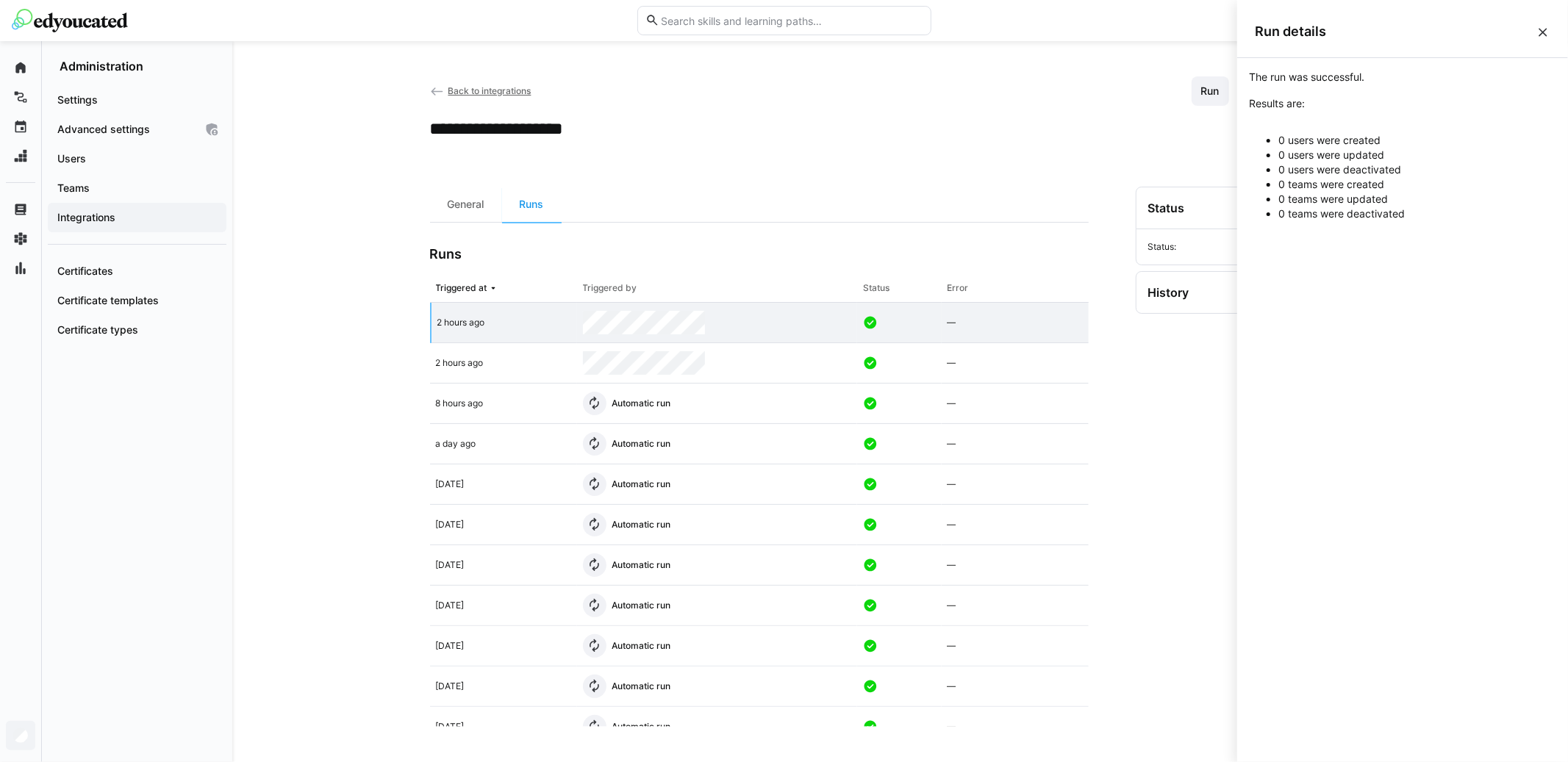
click at [341, 329] on div "**********" at bounding box center [900, 401] width 1336 height 721
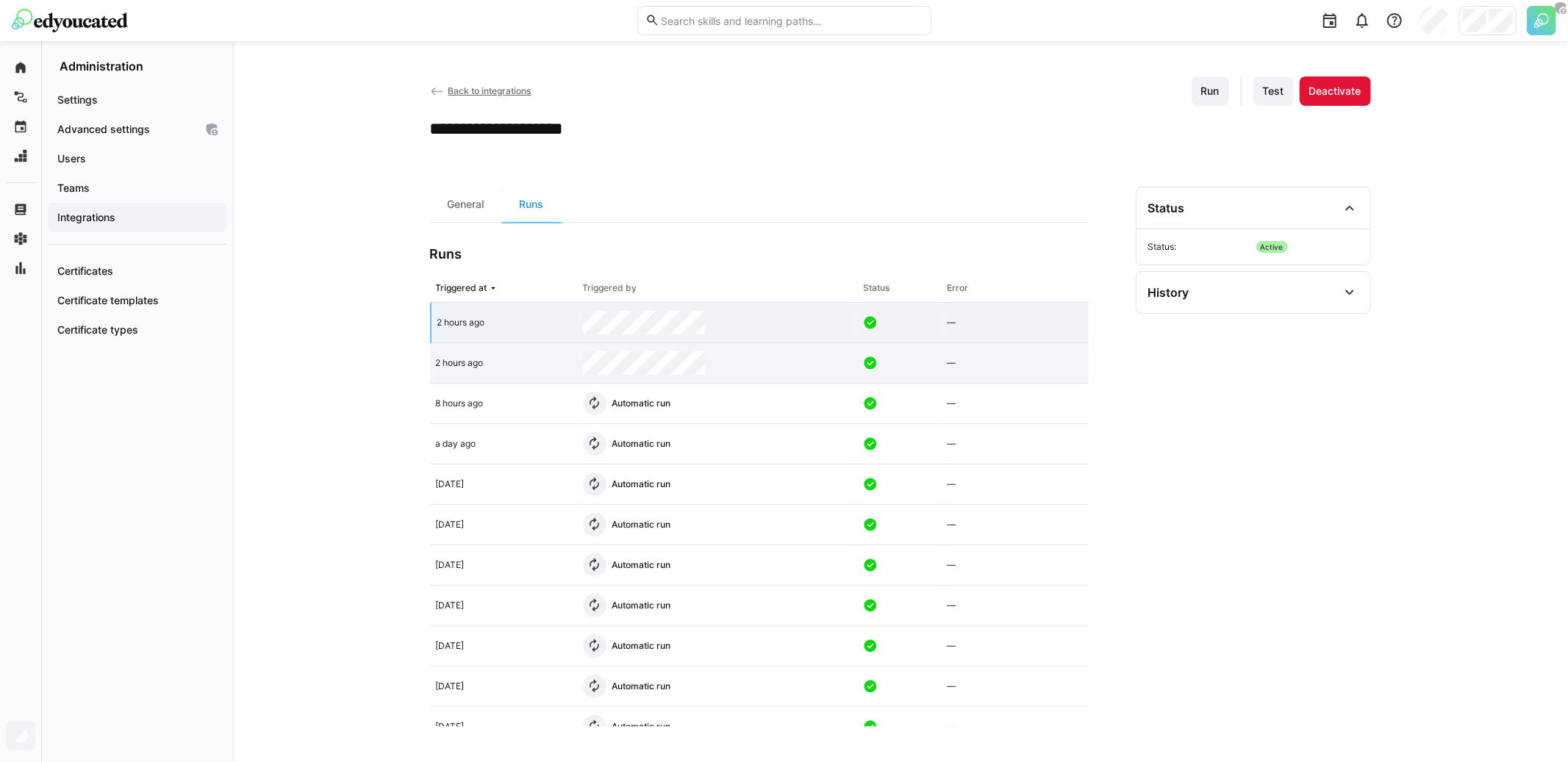
click at [492, 365] on app-table-first-column "2 hours ago" at bounding box center [504, 362] width 135 height 12
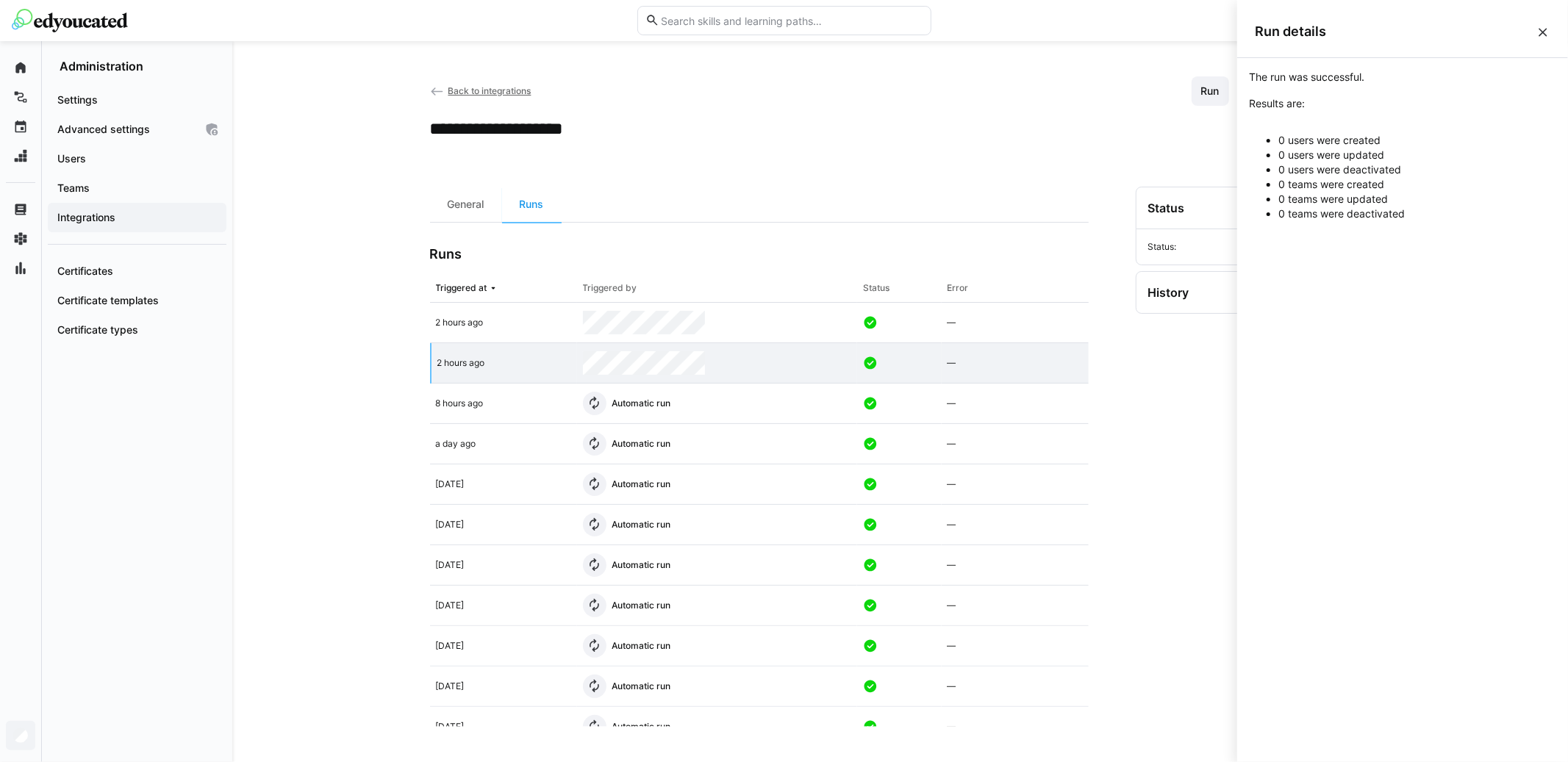
click at [1542, 30] on eds-icon at bounding box center [1543, 32] width 15 height 14
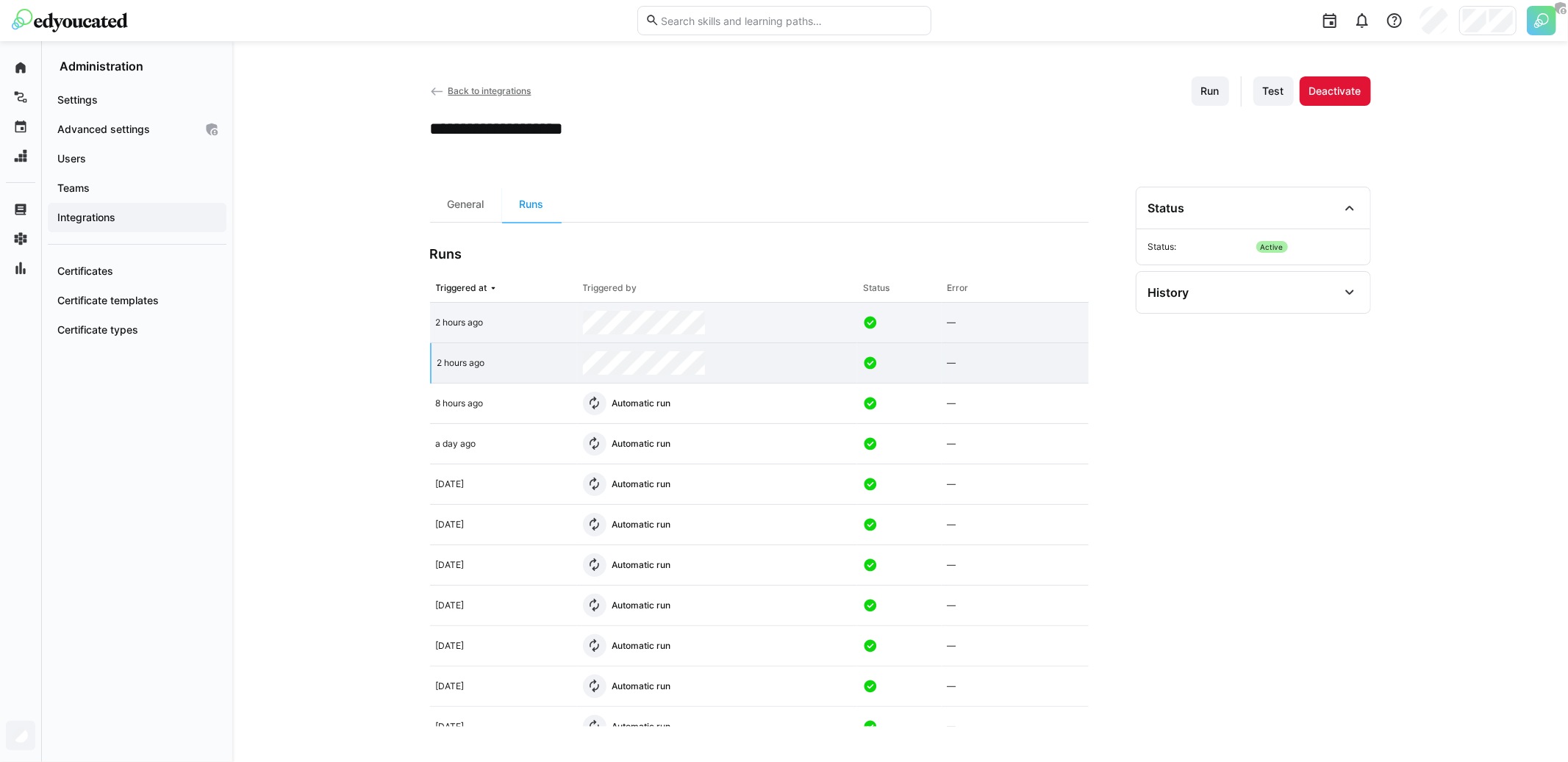
click at [539, 329] on div "2 hours ago" at bounding box center [504, 323] width 147 height 40
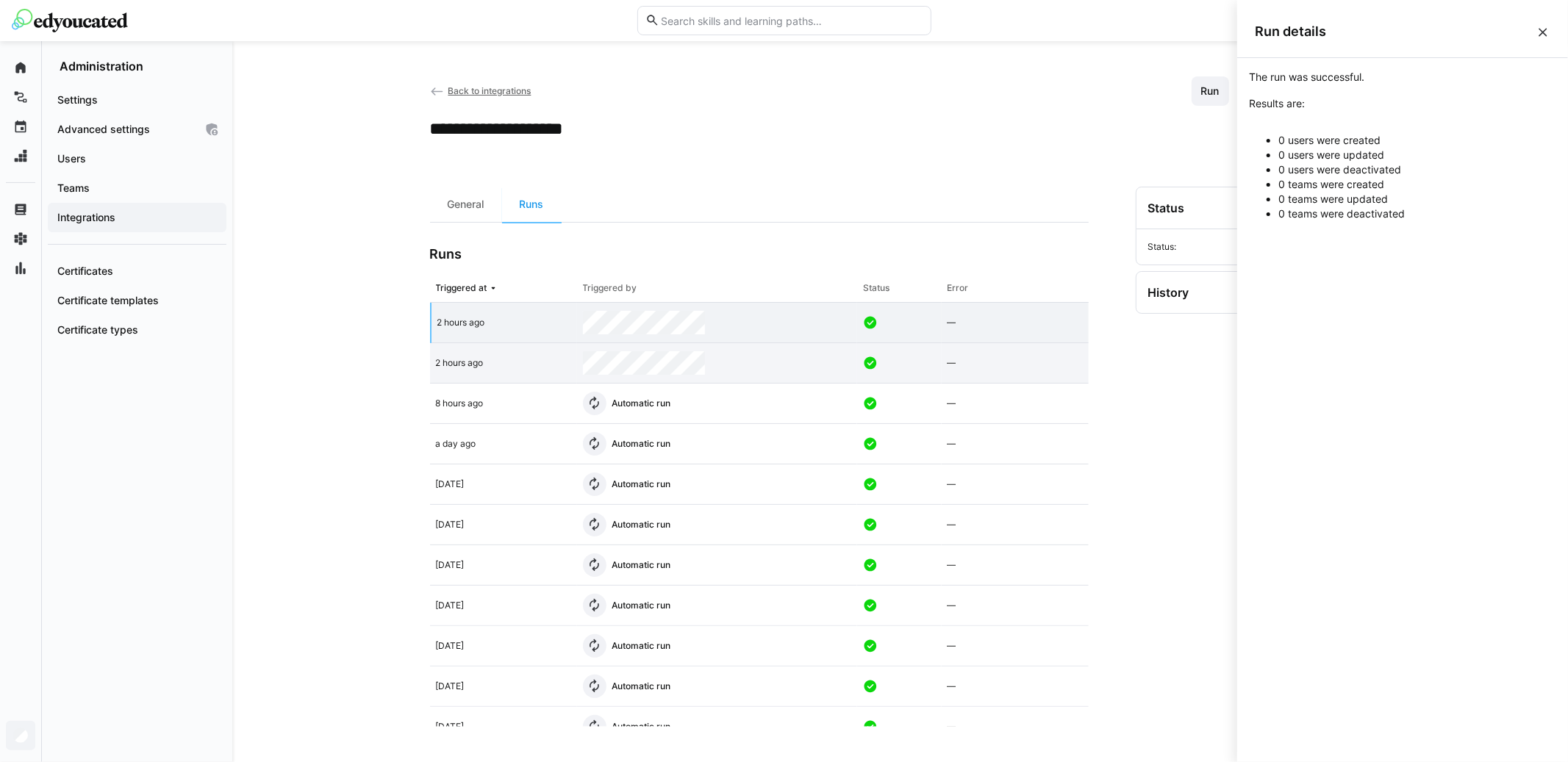
click at [542, 379] on div "2 hours ago" at bounding box center [504, 363] width 147 height 40
click at [539, 337] on div "2 hours ago" at bounding box center [504, 323] width 147 height 40
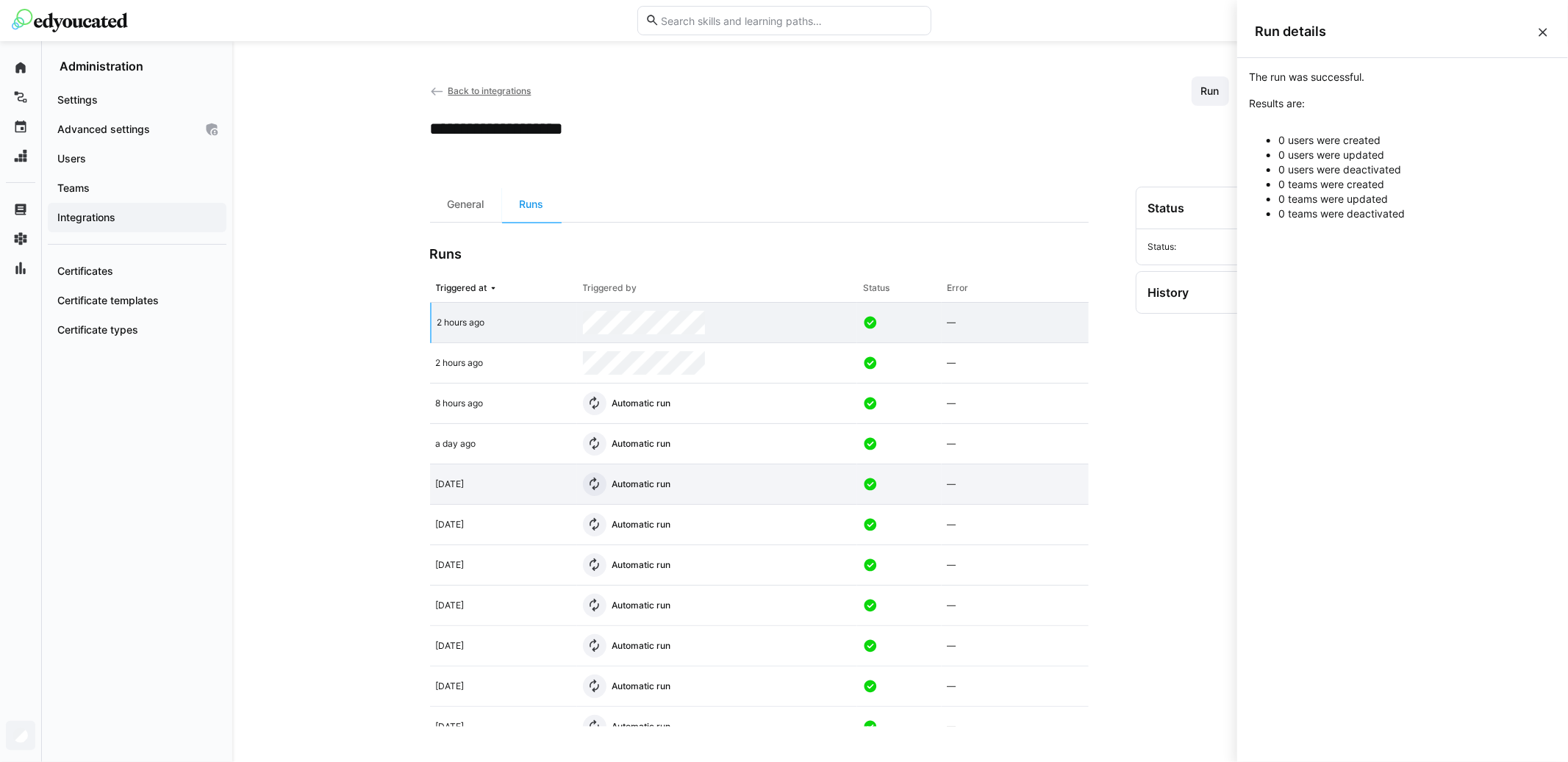
click at [560, 469] on div "[DATE]" at bounding box center [504, 485] width 147 height 40
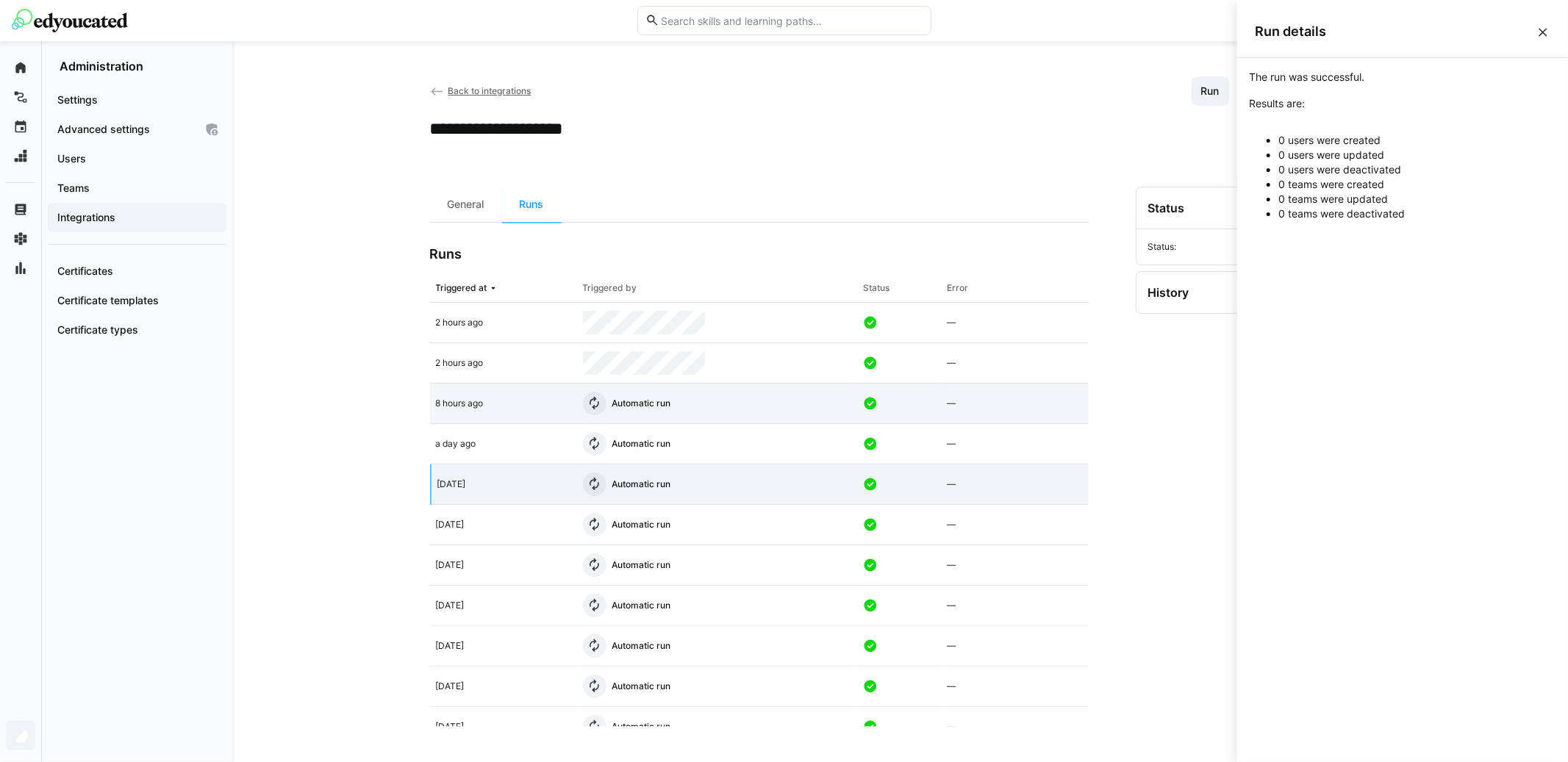
click at [566, 386] on div "8 hours ago" at bounding box center [504, 404] width 147 height 40
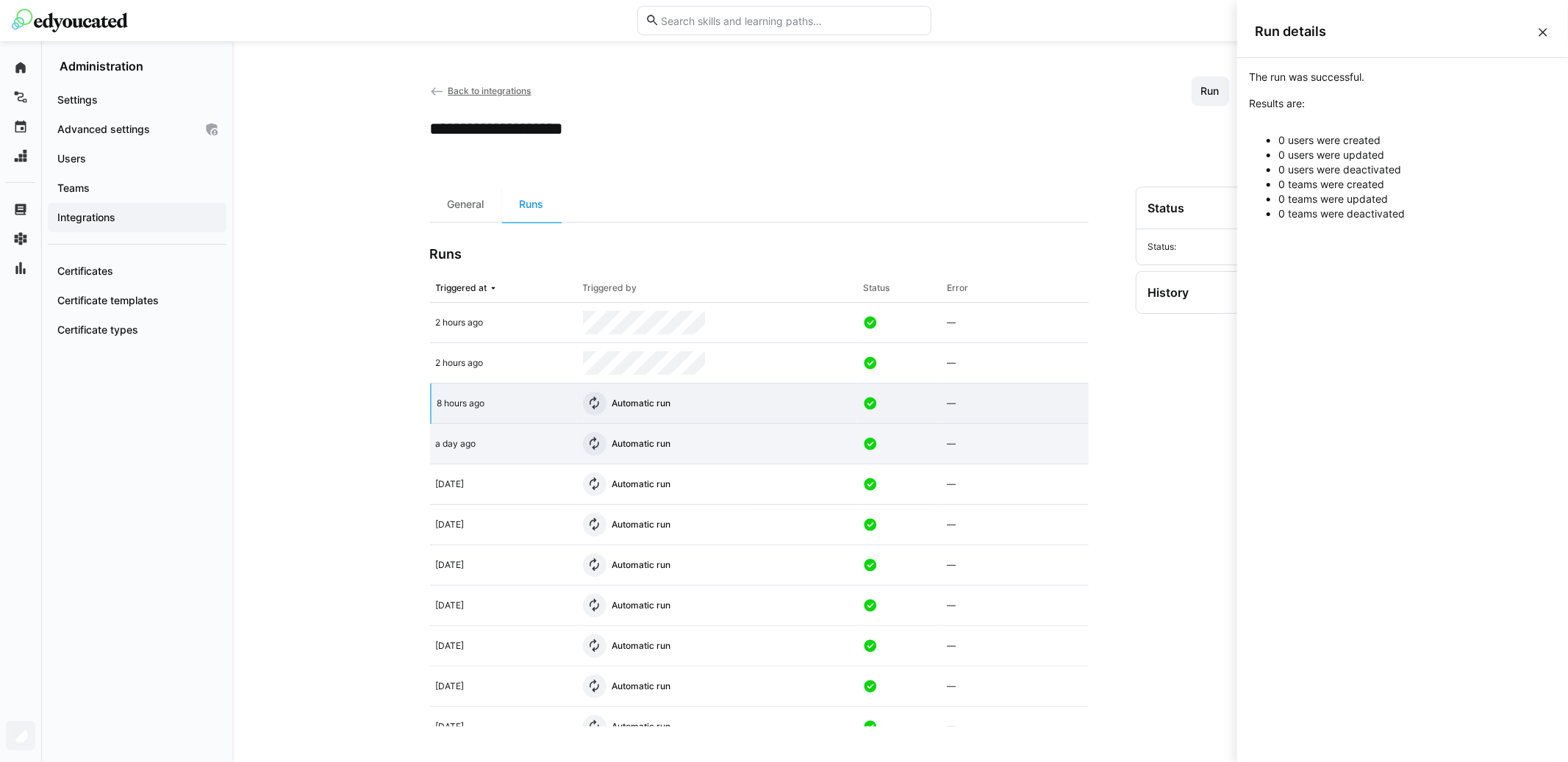
click at [559, 430] on div "a day ago" at bounding box center [504, 445] width 147 height 40
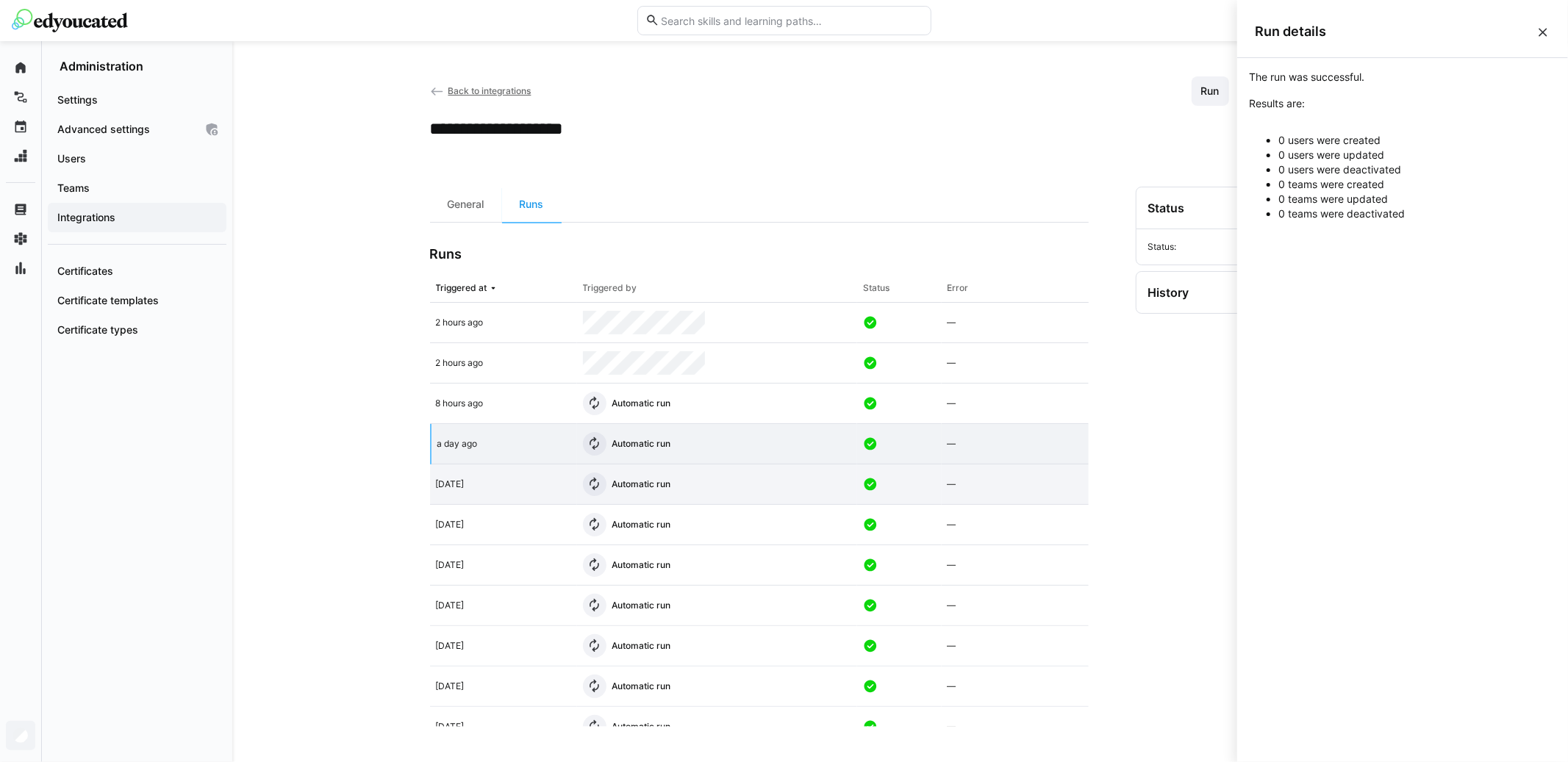
click at [570, 484] on div "[DATE]" at bounding box center [504, 485] width 147 height 40
click at [565, 441] on app-table-first-column "a day ago" at bounding box center [504, 444] width 135 height 12
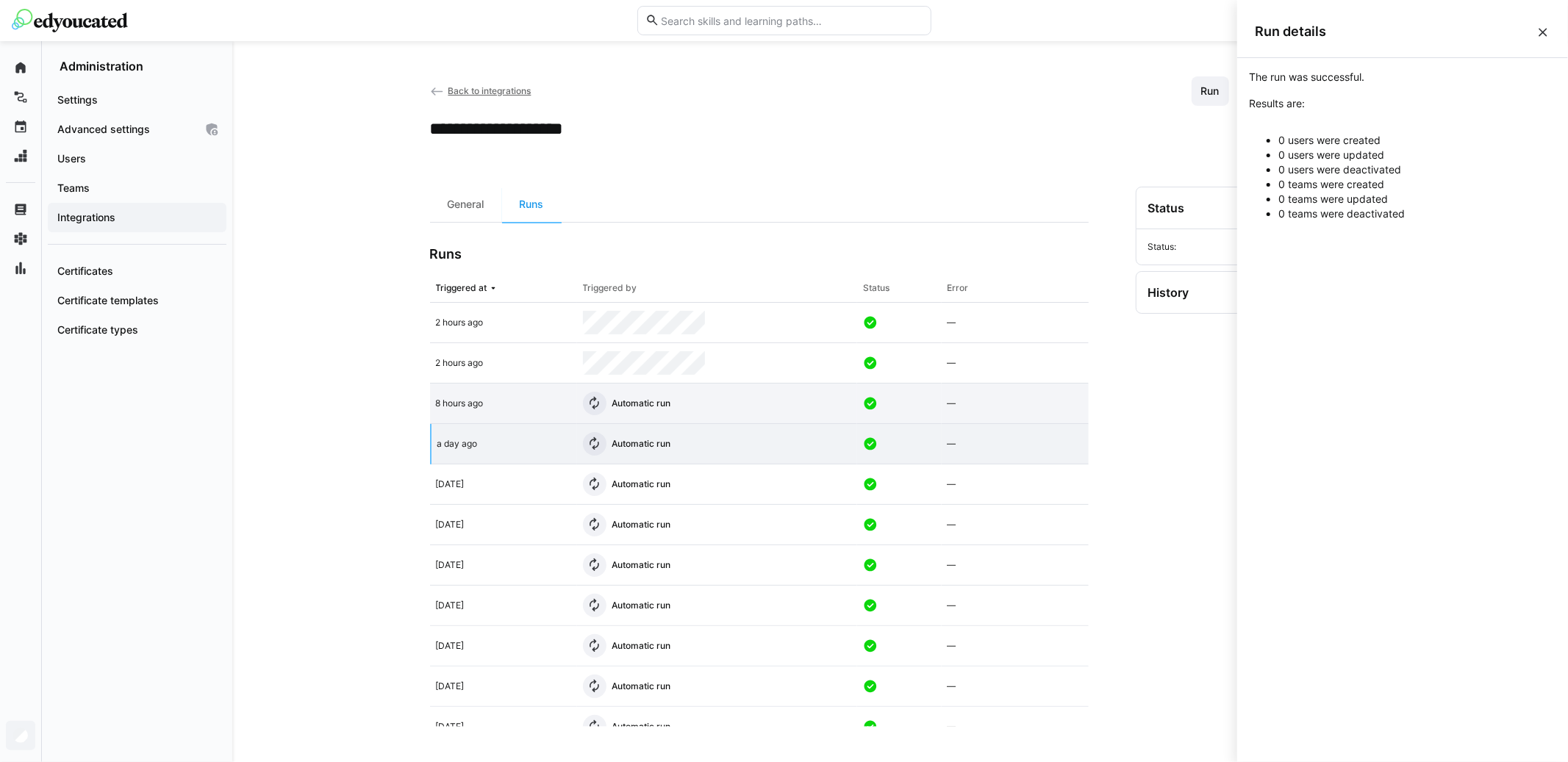
click at [554, 412] on div "8 hours ago" at bounding box center [504, 404] width 147 height 40
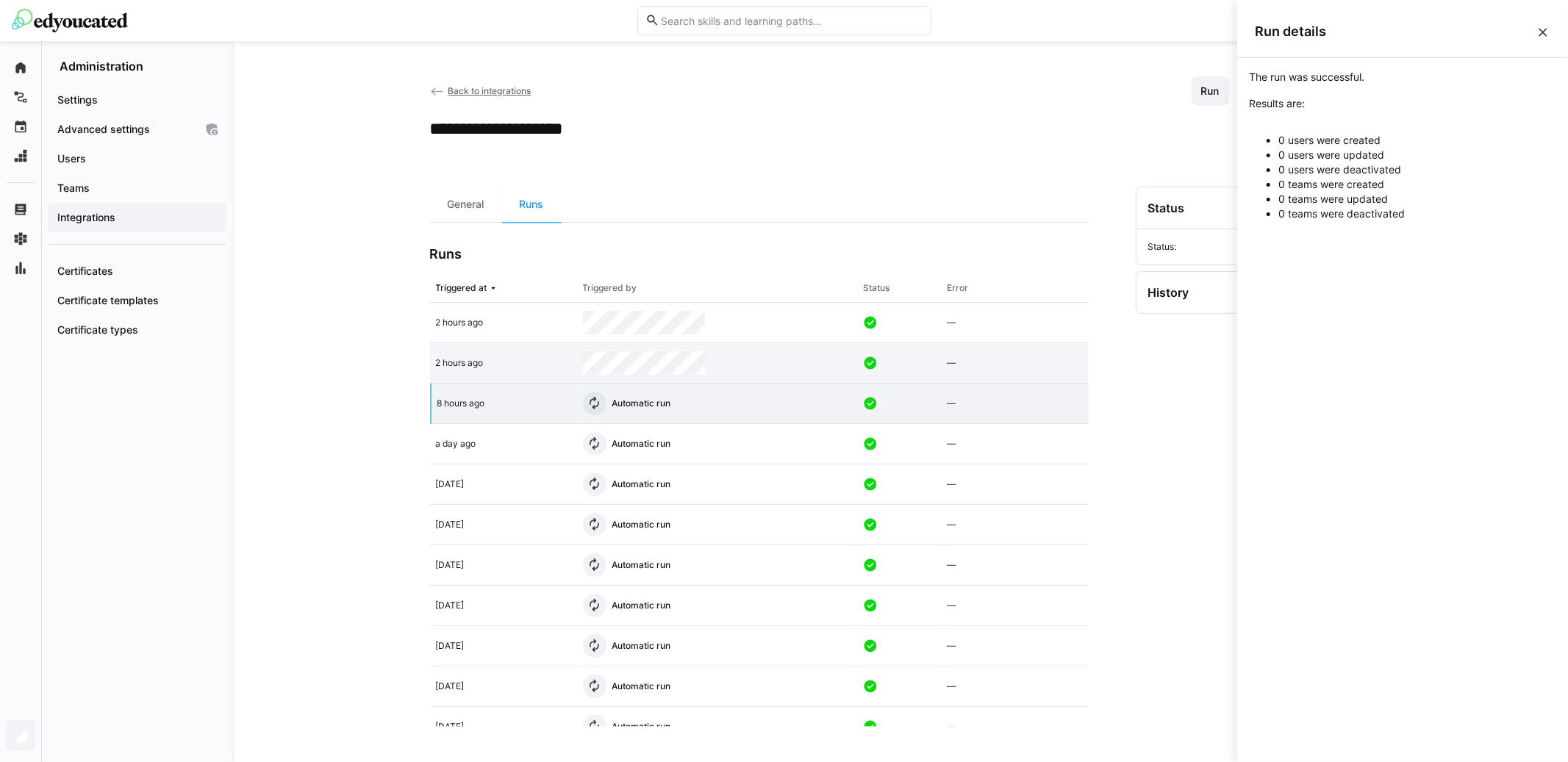
click at [542, 377] on div "2 hours ago" at bounding box center [504, 363] width 147 height 40
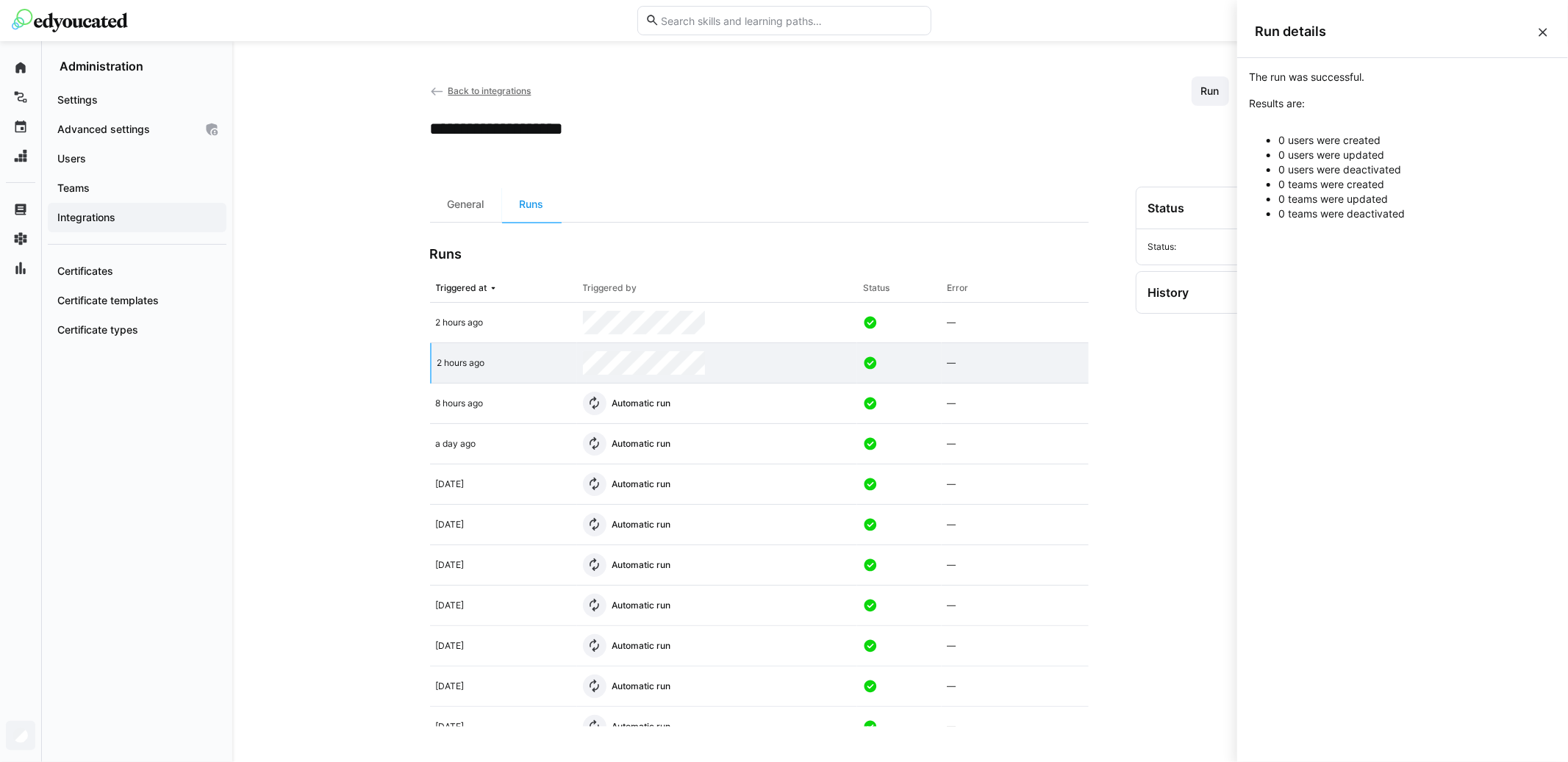
click at [1545, 35] on eds-icon at bounding box center [1543, 32] width 15 height 14
